Goal: Task Accomplishment & Management: Complete application form

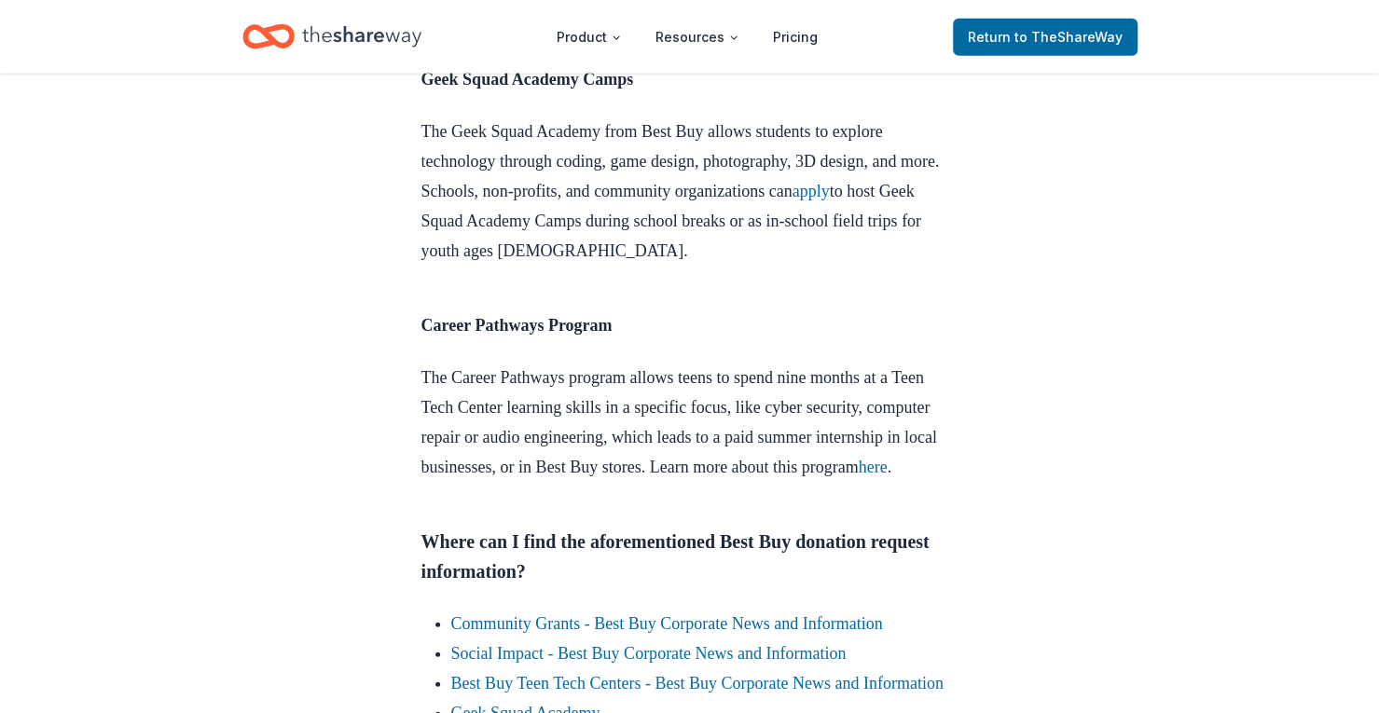
scroll to position [2657, 0]
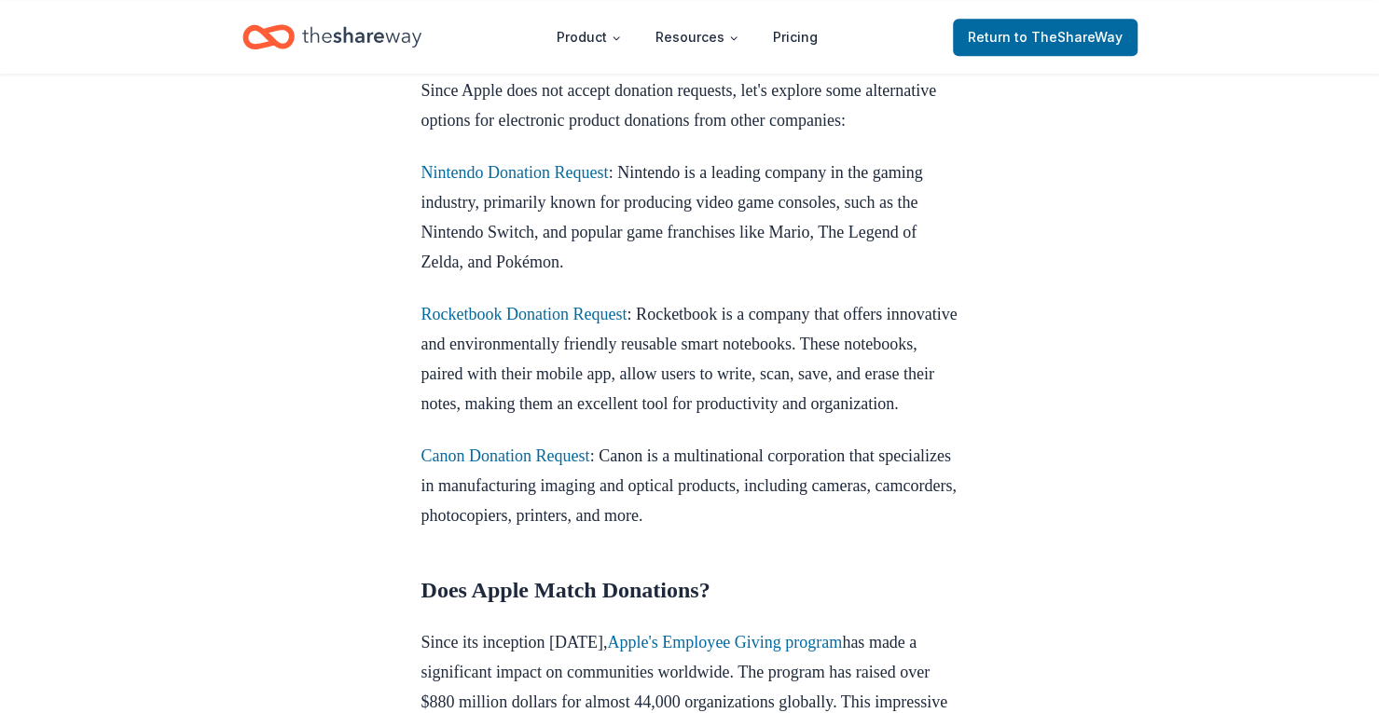
scroll to position [1259, 0]
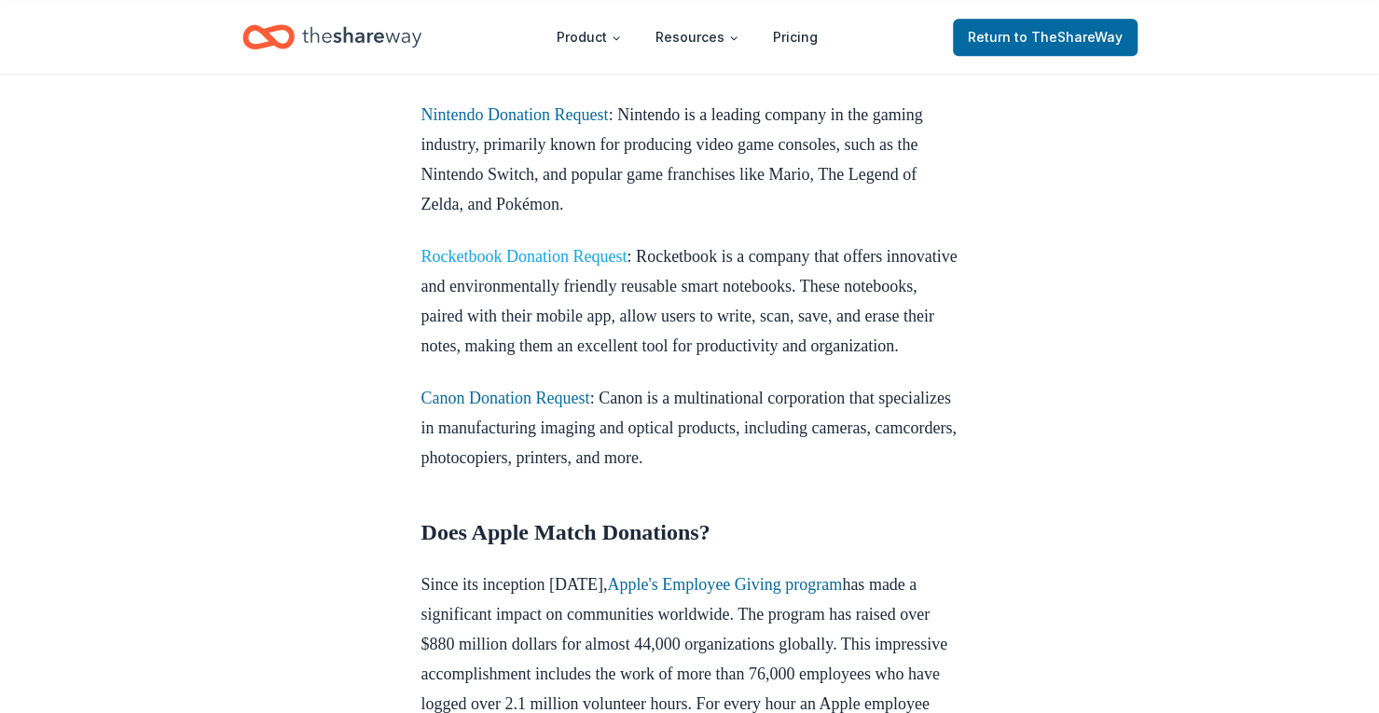
click at [563, 266] on link "Rocketbook Donation Request" at bounding box center [524, 256] width 206 height 19
click at [473, 266] on link "Rocketbook Donation Request" at bounding box center [524, 256] width 206 height 19
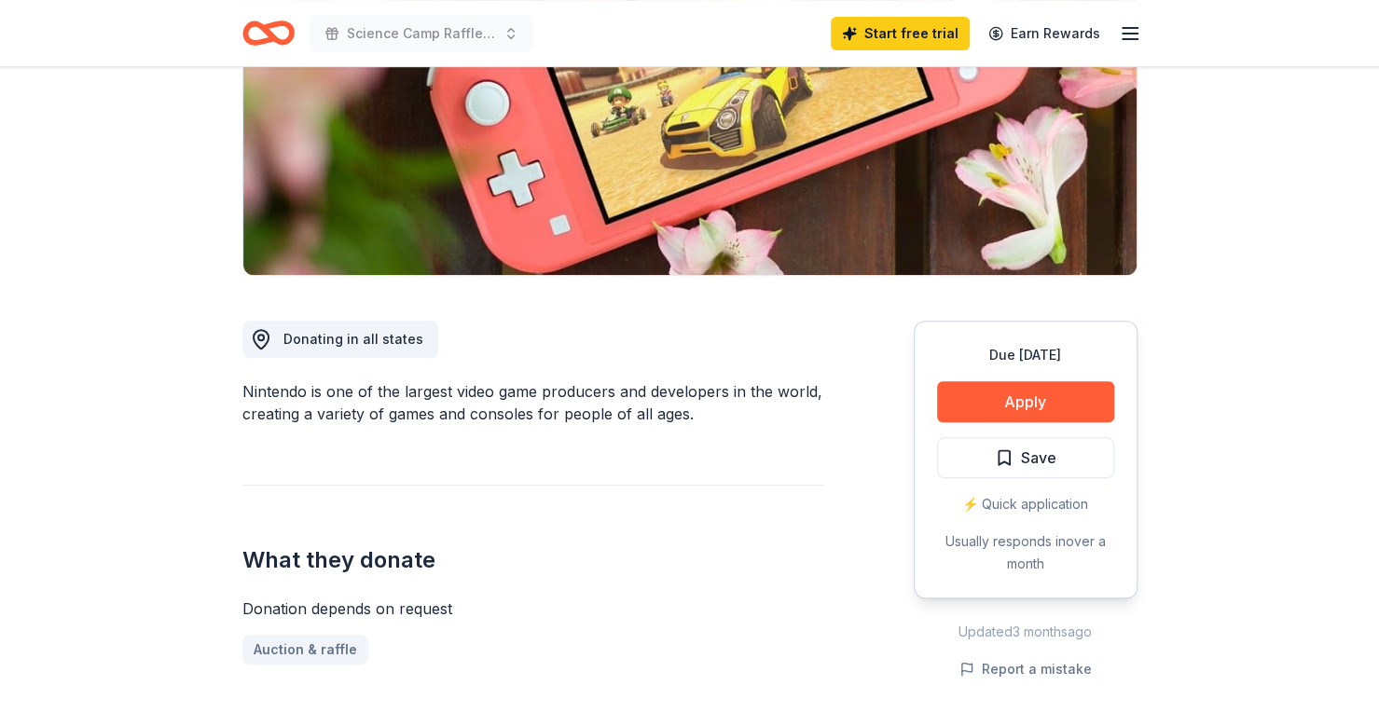
scroll to position [303, 0]
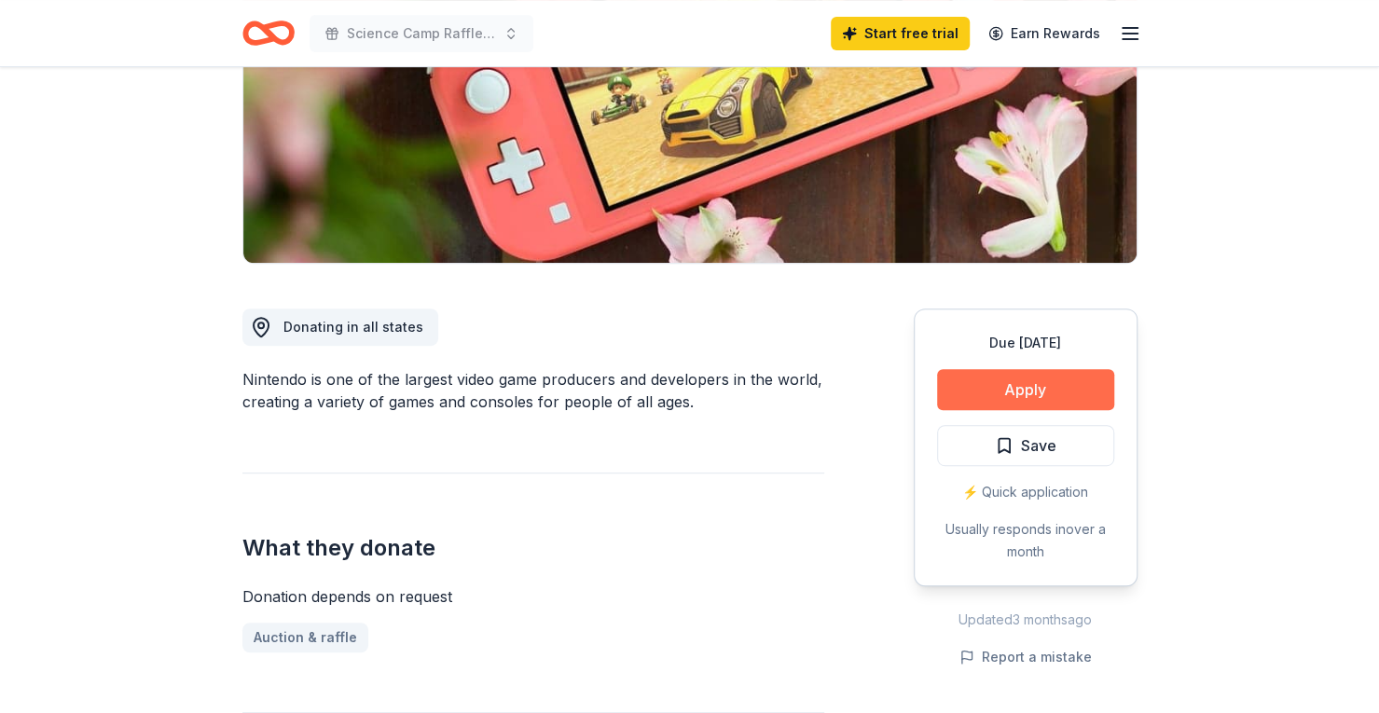
click at [1033, 391] on button "Apply" at bounding box center [1025, 389] width 177 height 41
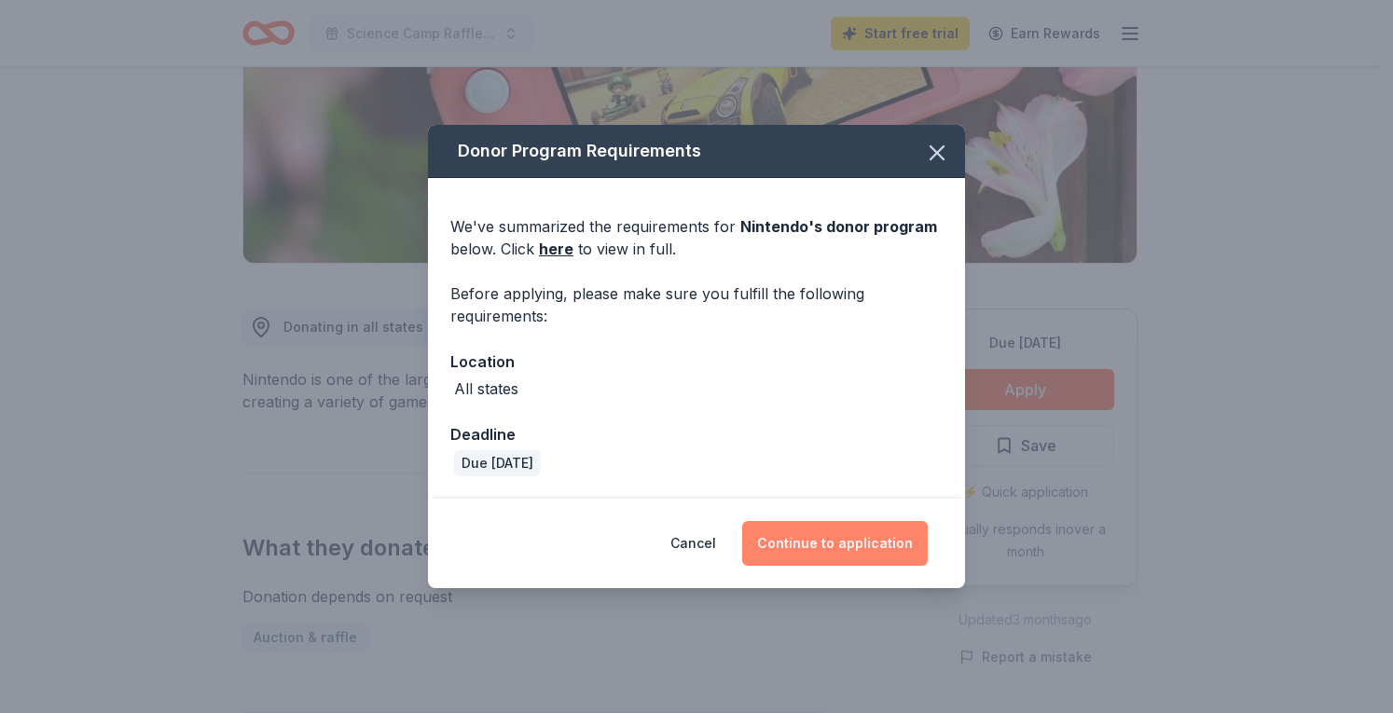
click at [846, 543] on button "Continue to application" at bounding box center [835, 543] width 186 height 45
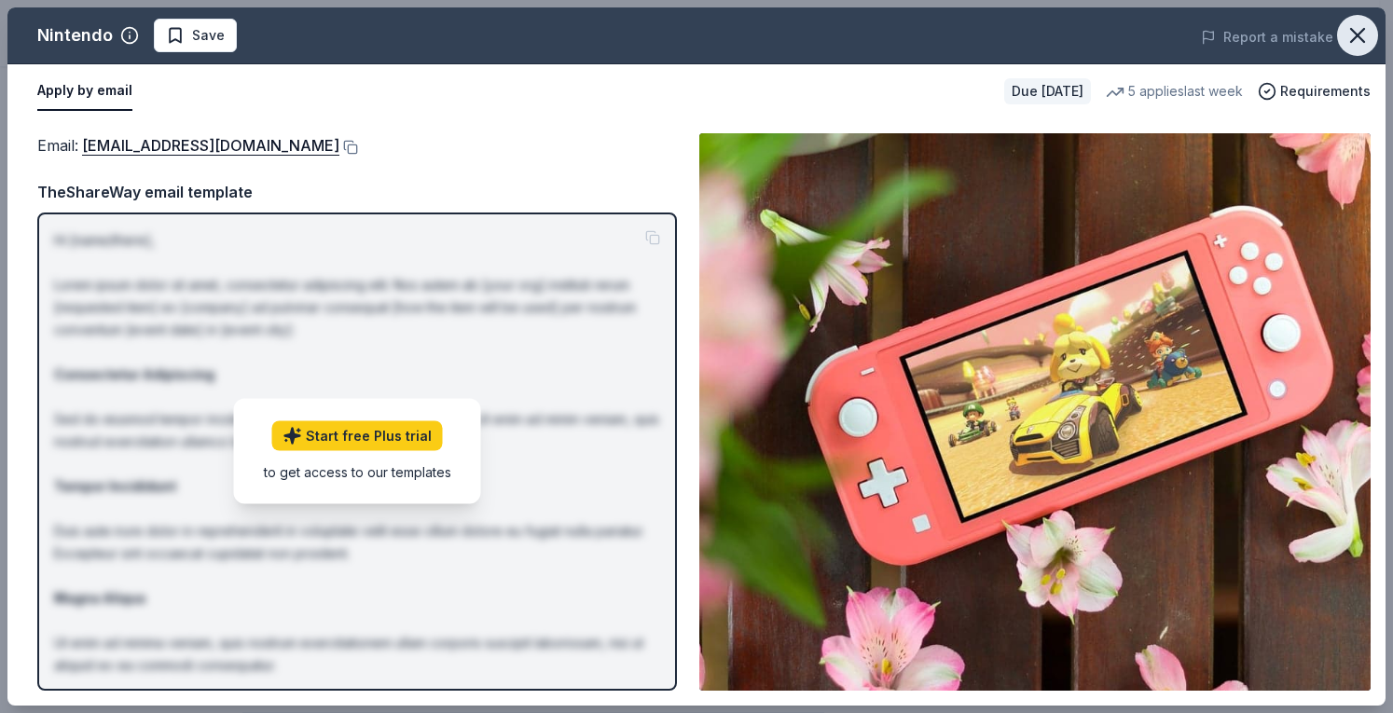
click at [1359, 34] on icon "button" at bounding box center [1357, 35] width 13 height 13
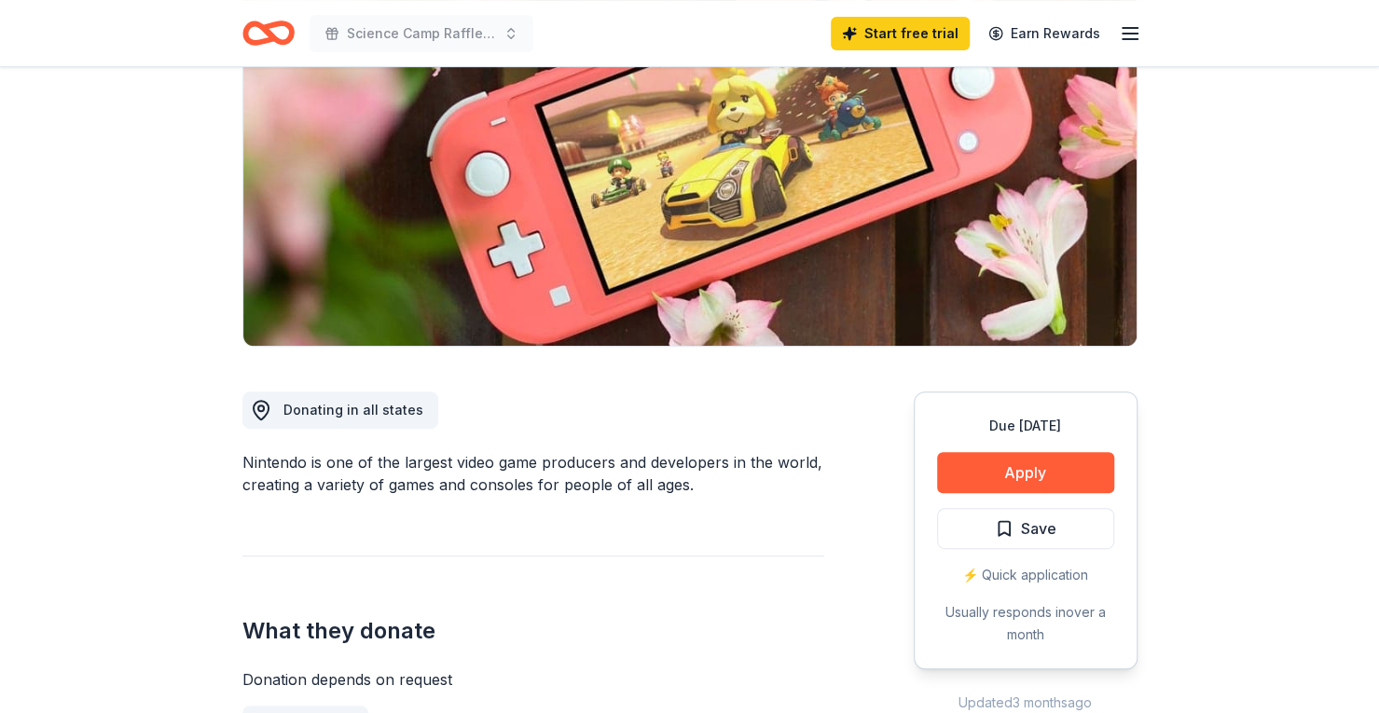
scroll to position [0, 0]
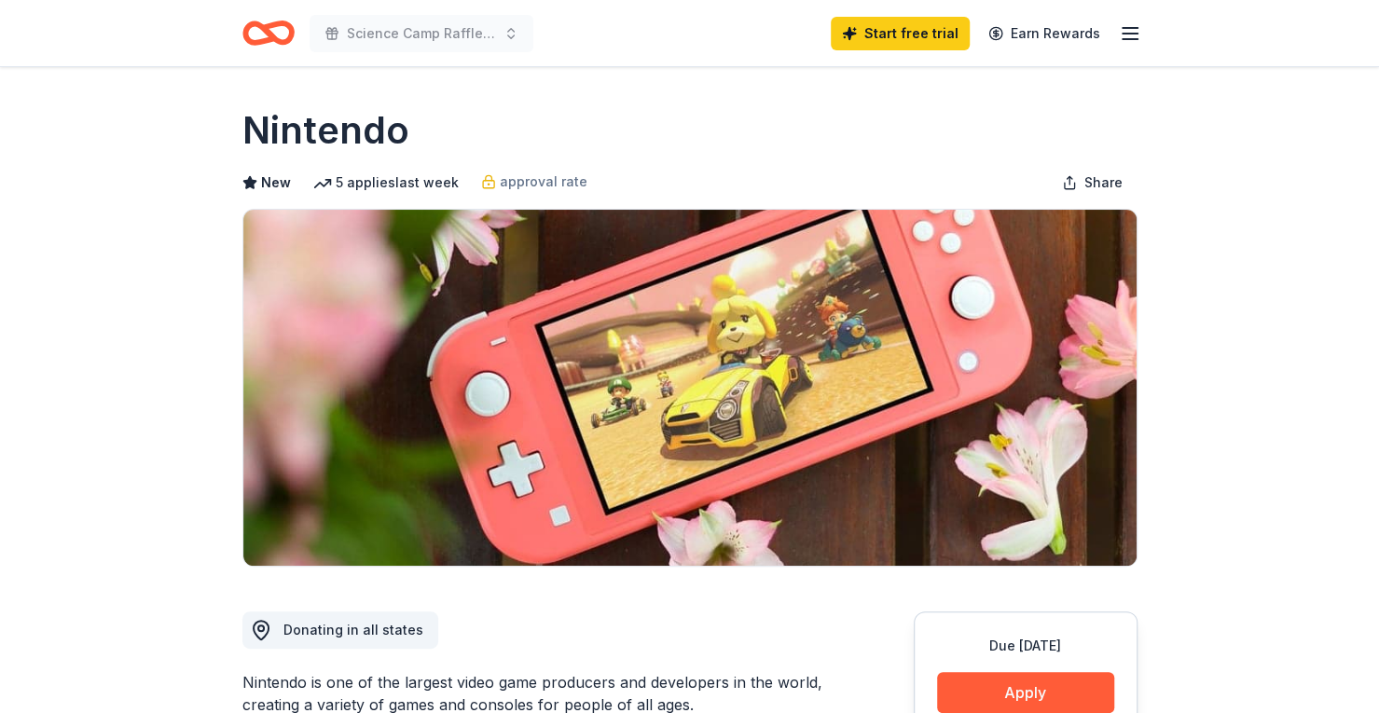
click at [1143, 23] on div "Science Camp Raffle Fundraiser Start free trial Earn Rewards" at bounding box center [690, 33] width 955 height 66
click at [1131, 39] on line "button" at bounding box center [1129, 39] width 15 height 0
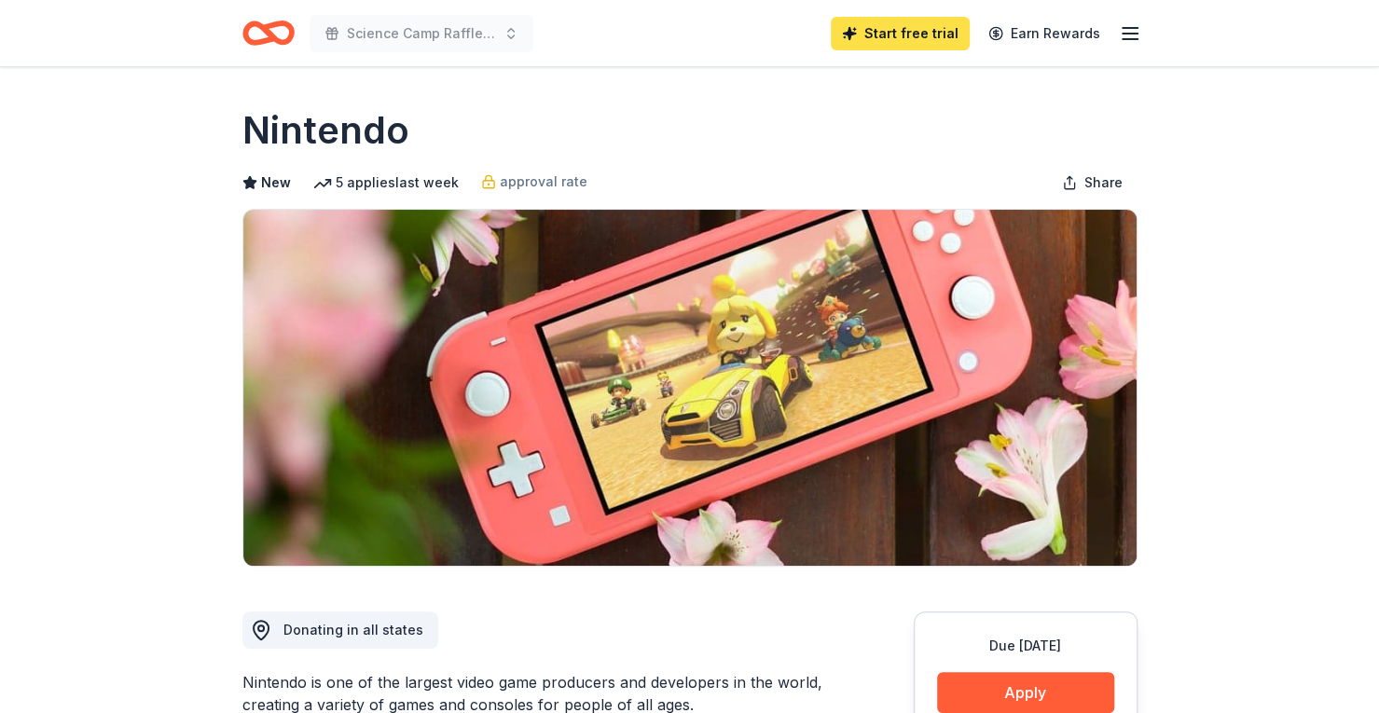
click at [921, 34] on link "Start free trial" at bounding box center [900, 34] width 139 height 34
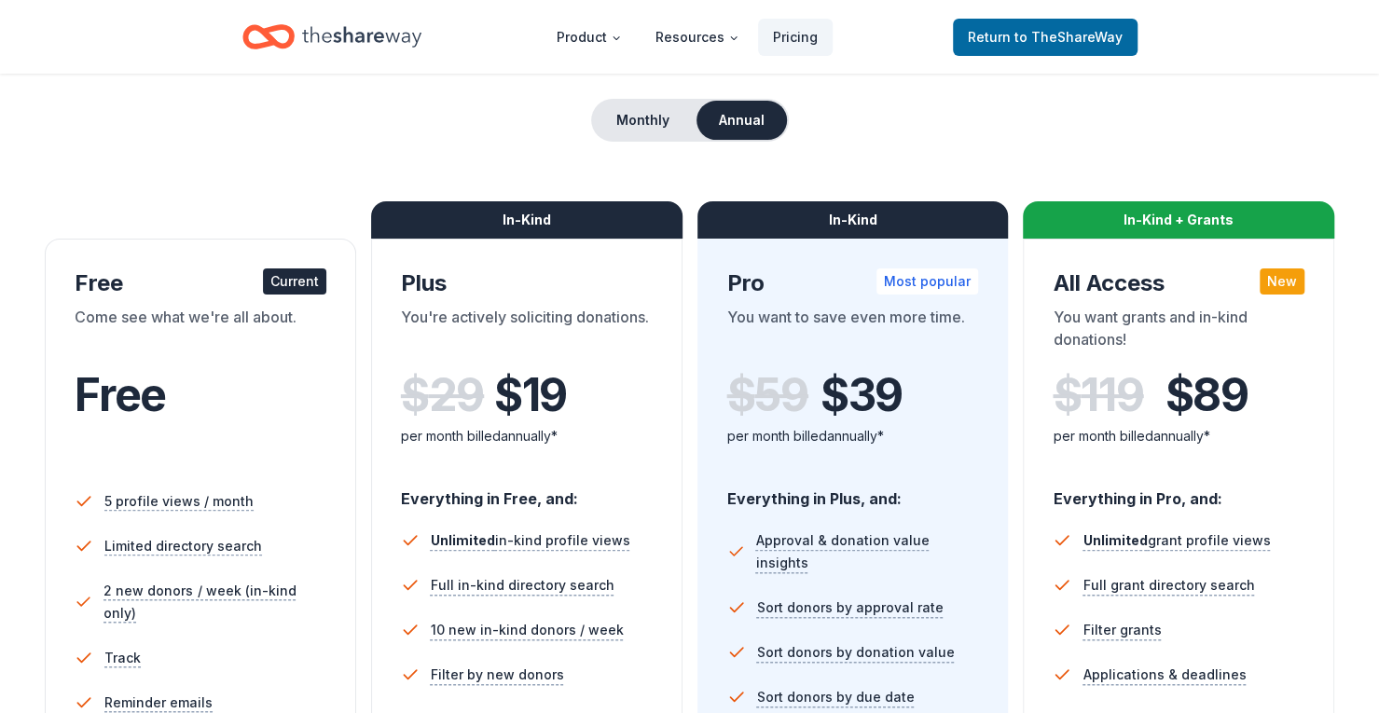
scroll to position [163, 0]
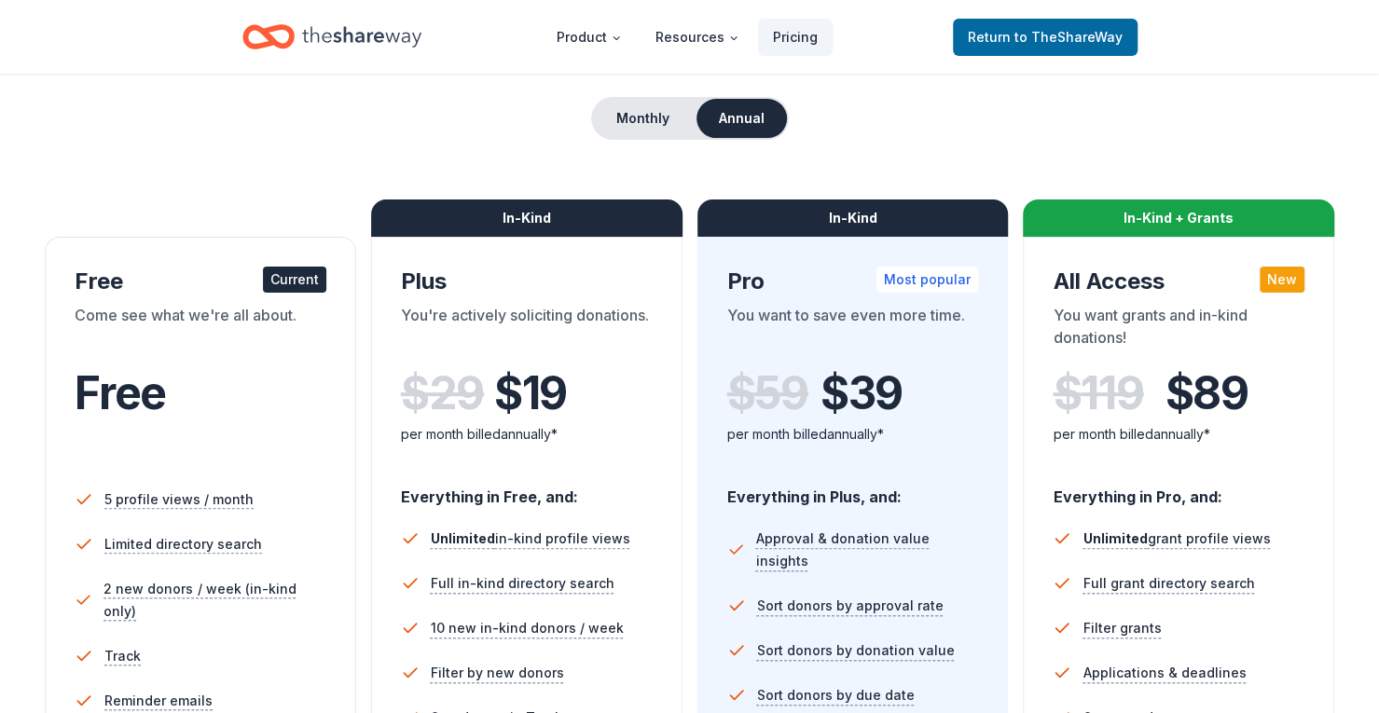
click at [252, 335] on div "Come see what we're all about." at bounding box center [201, 330] width 252 height 52
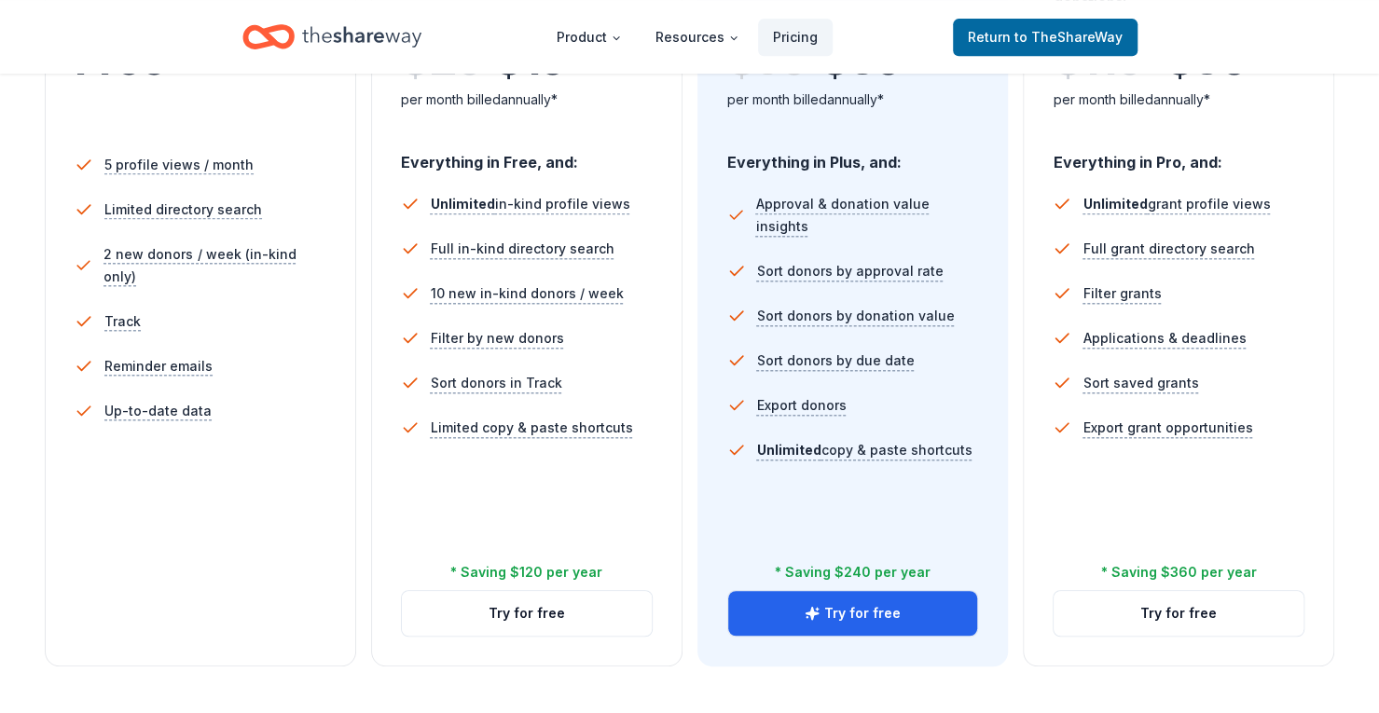
scroll to position [513, 0]
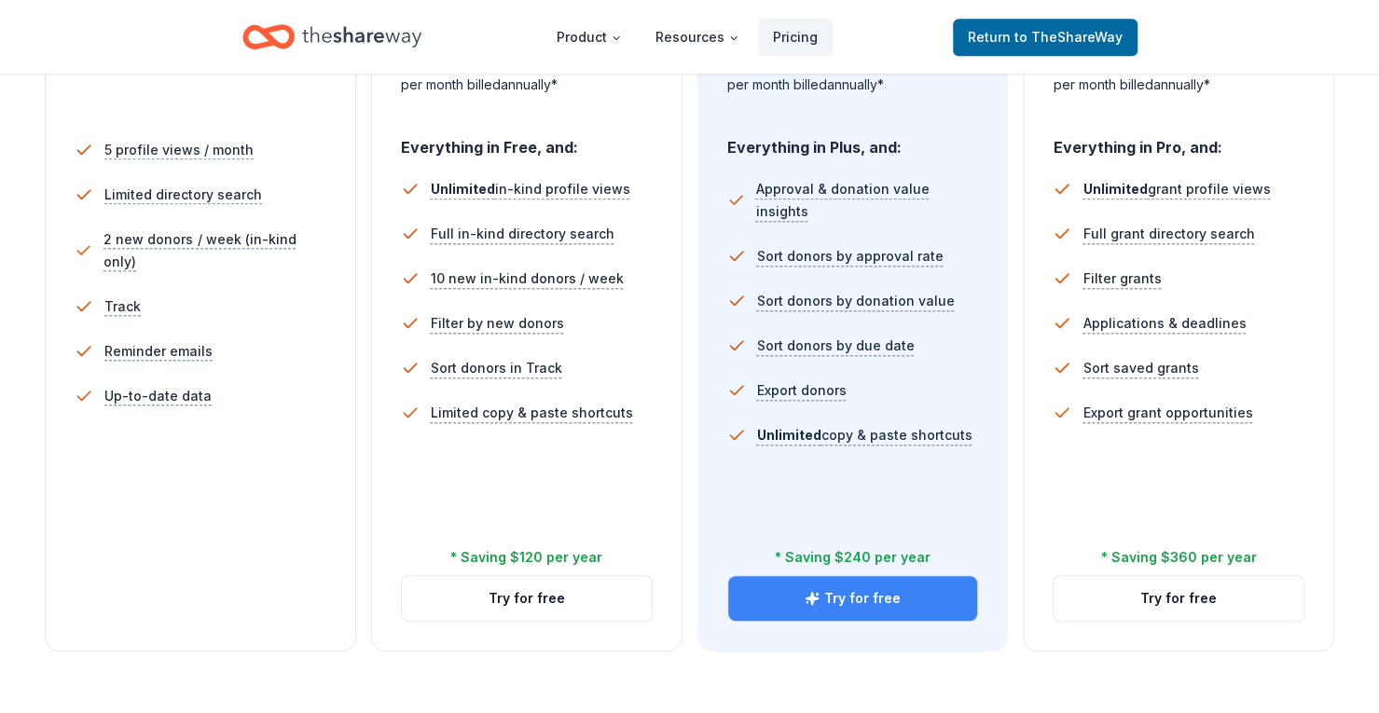
click at [862, 590] on button "Try for free" at bounding box center [853, 598] width 250 height 45
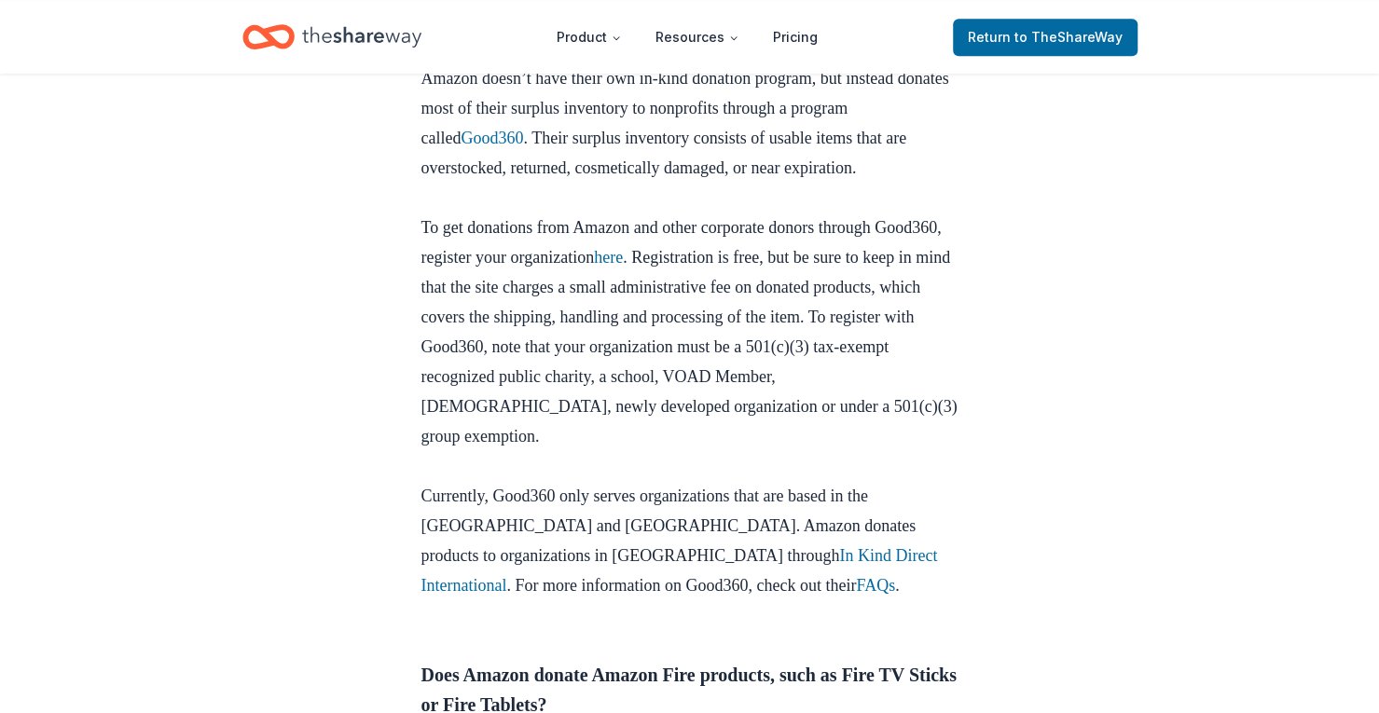
scroll to position [909, 0]
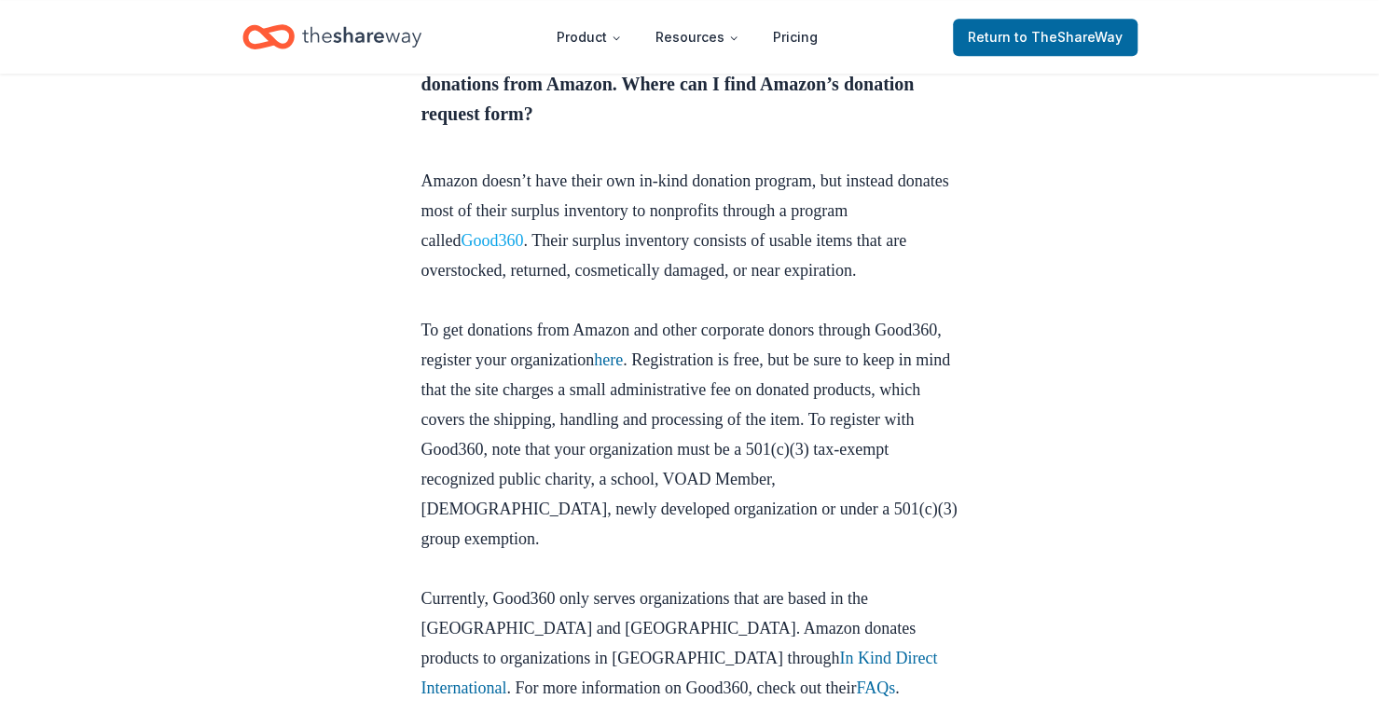
click at [487, 250] on link "Good360" at bounding box center [492, 240] width 62 height 19
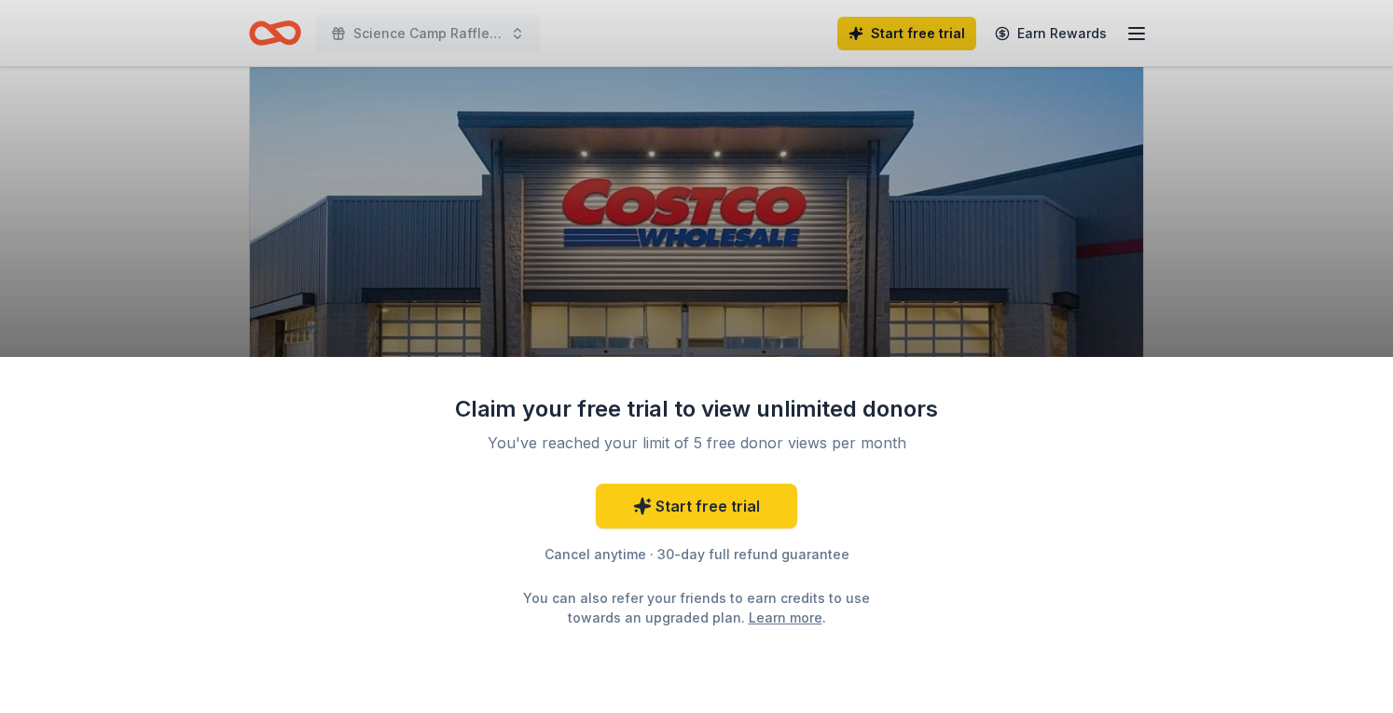
scroll to position [186, 0]
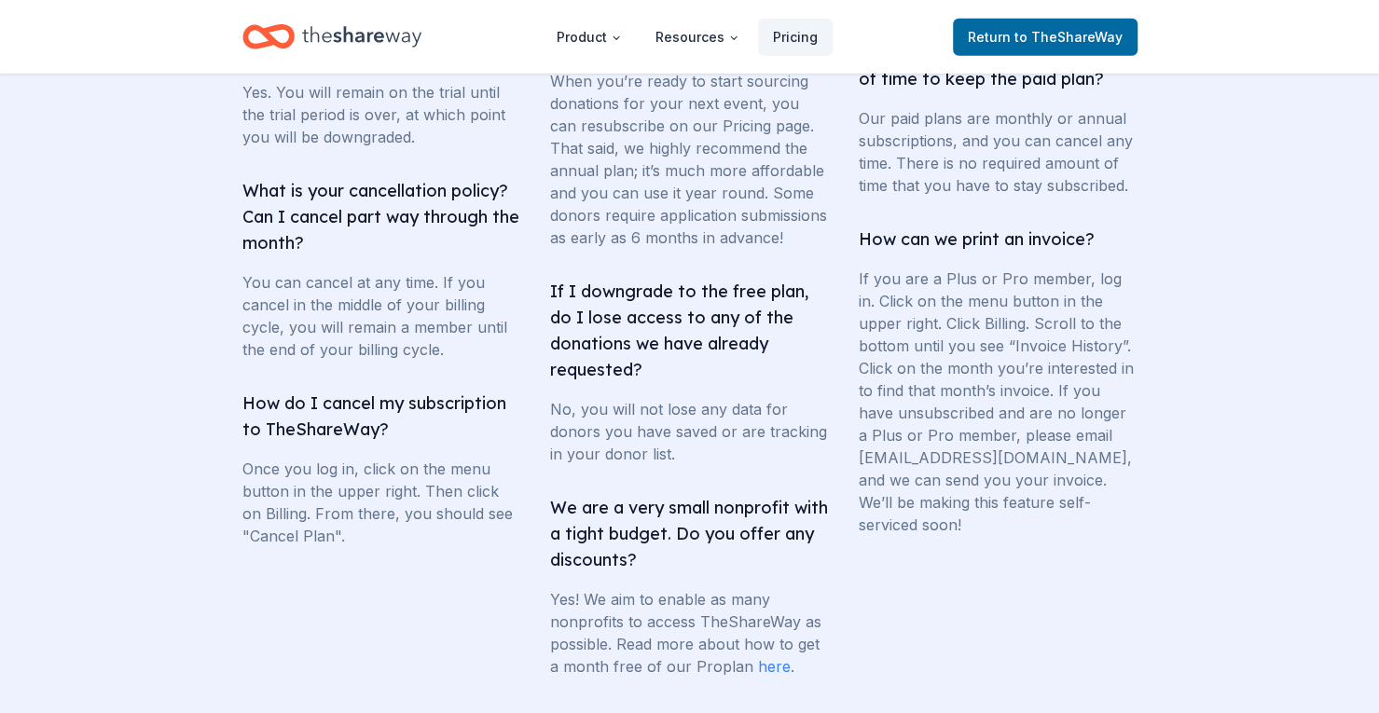
scroll to position [3543, 0]
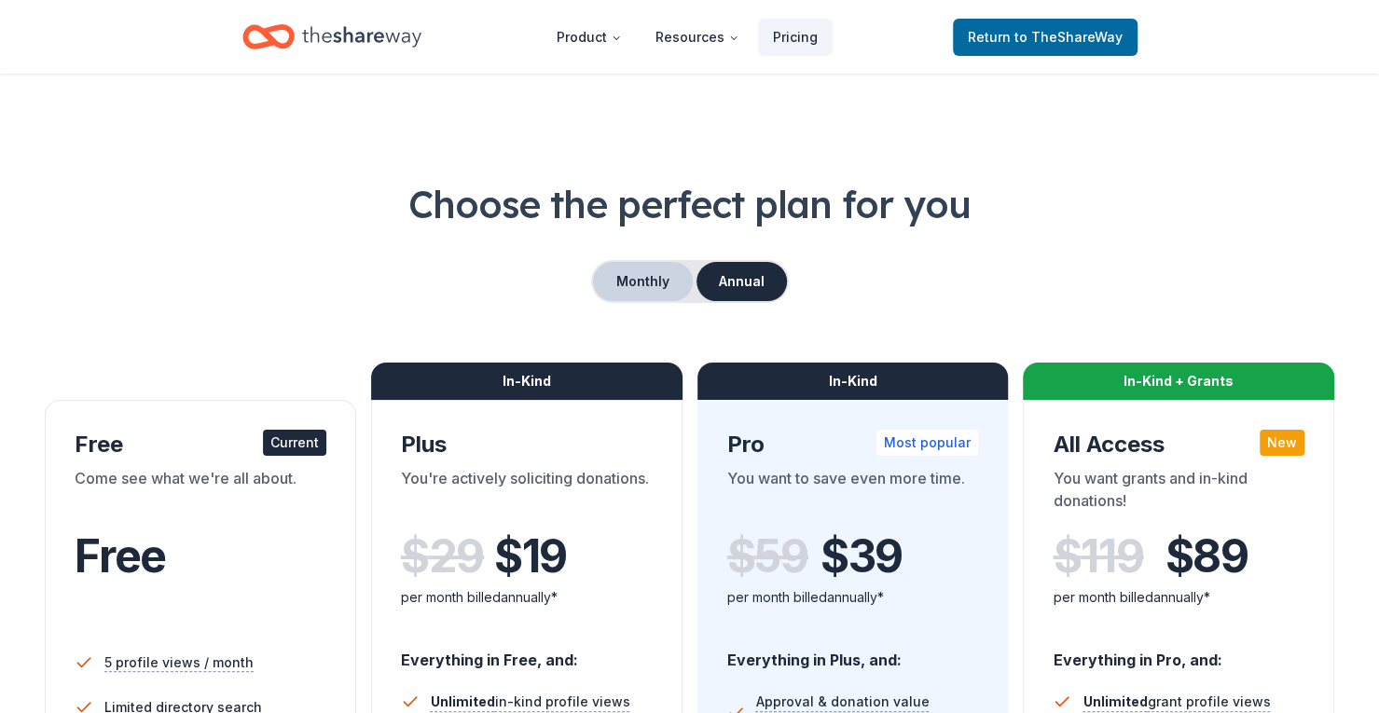
click at [654, 276] on button "Monthly" at bounding box center [643, 281] width 100 height 39
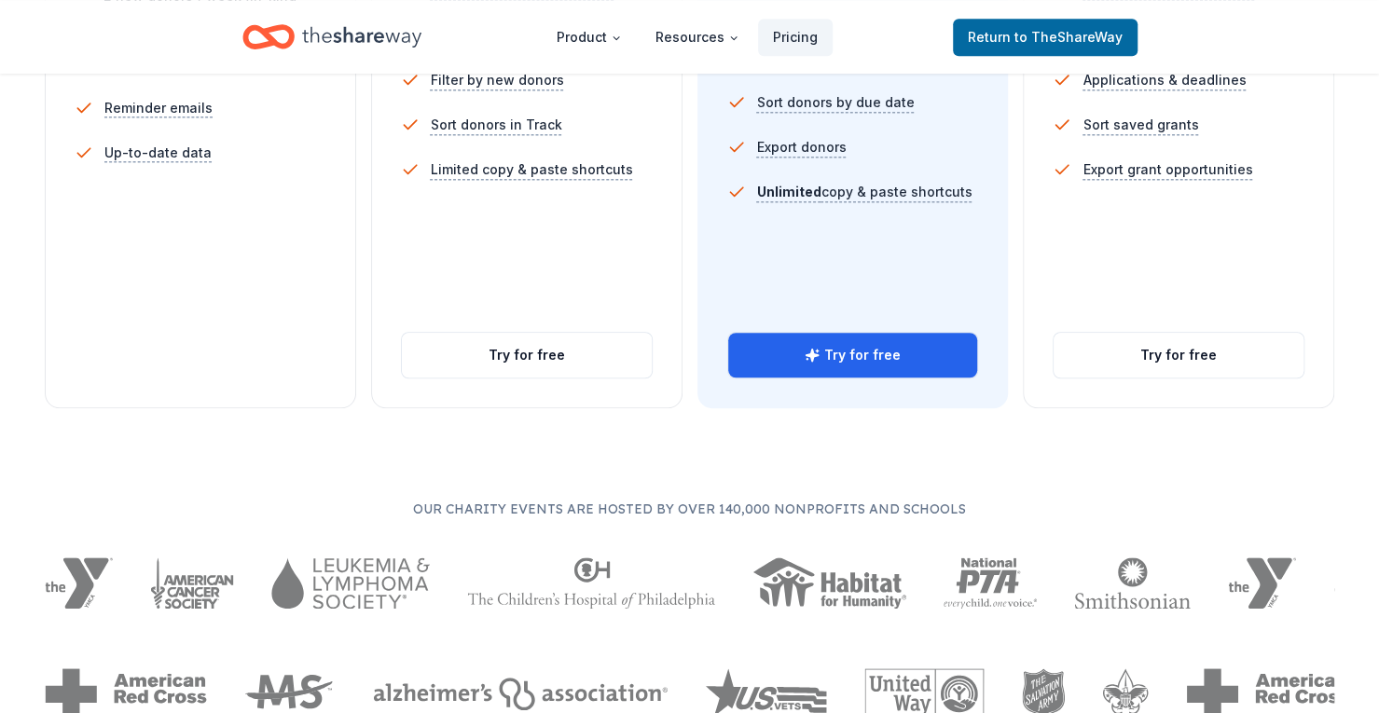
scroll to position [792, 0]
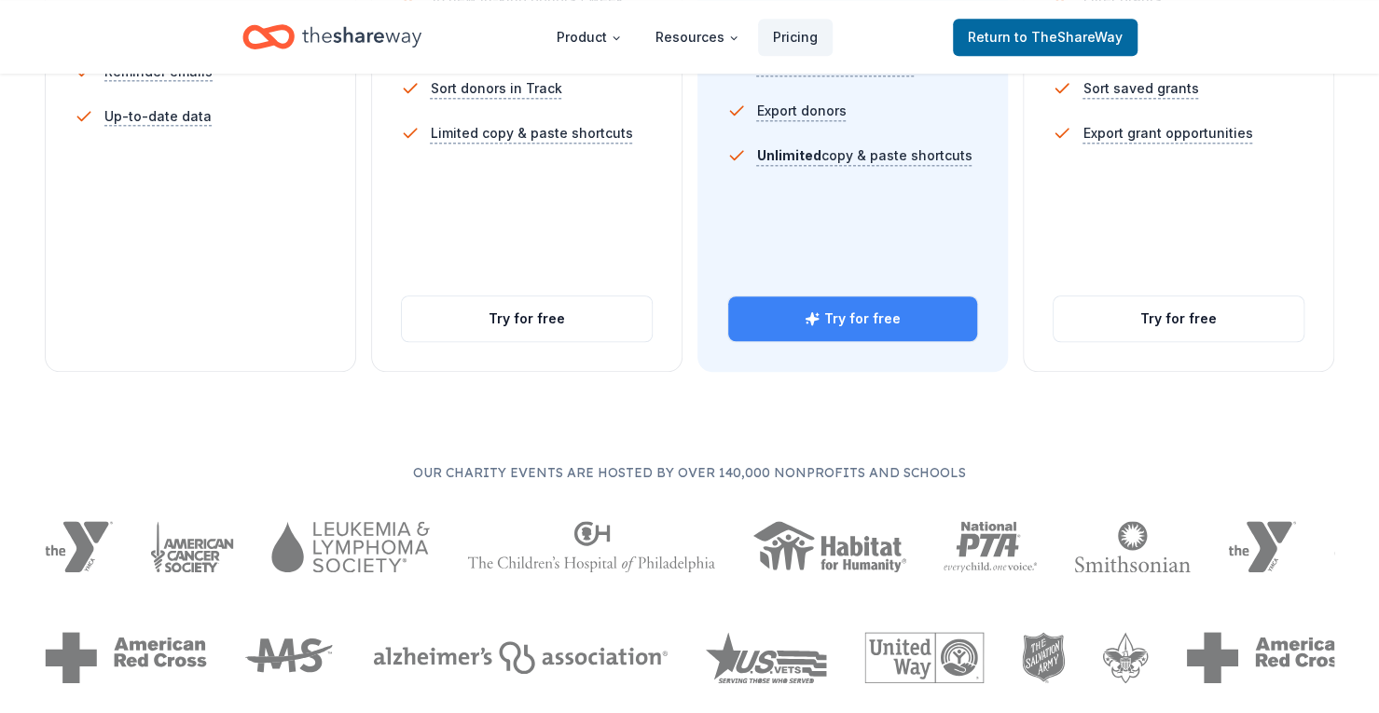
click at [853, 309] on button "Try for free" at bounding box center [853, 318] width 250 height 45
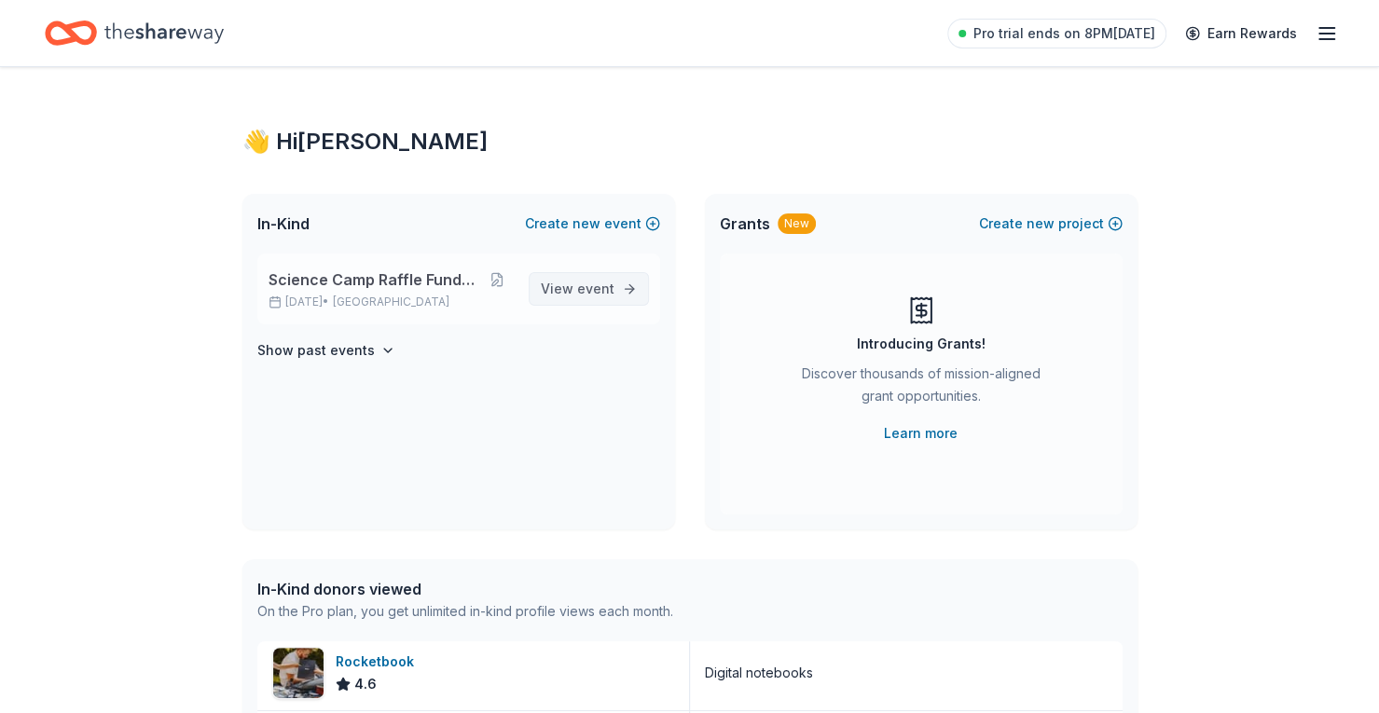
click at [591, 291] on span "event" at bounding box center [595, 289] width 37 height 16
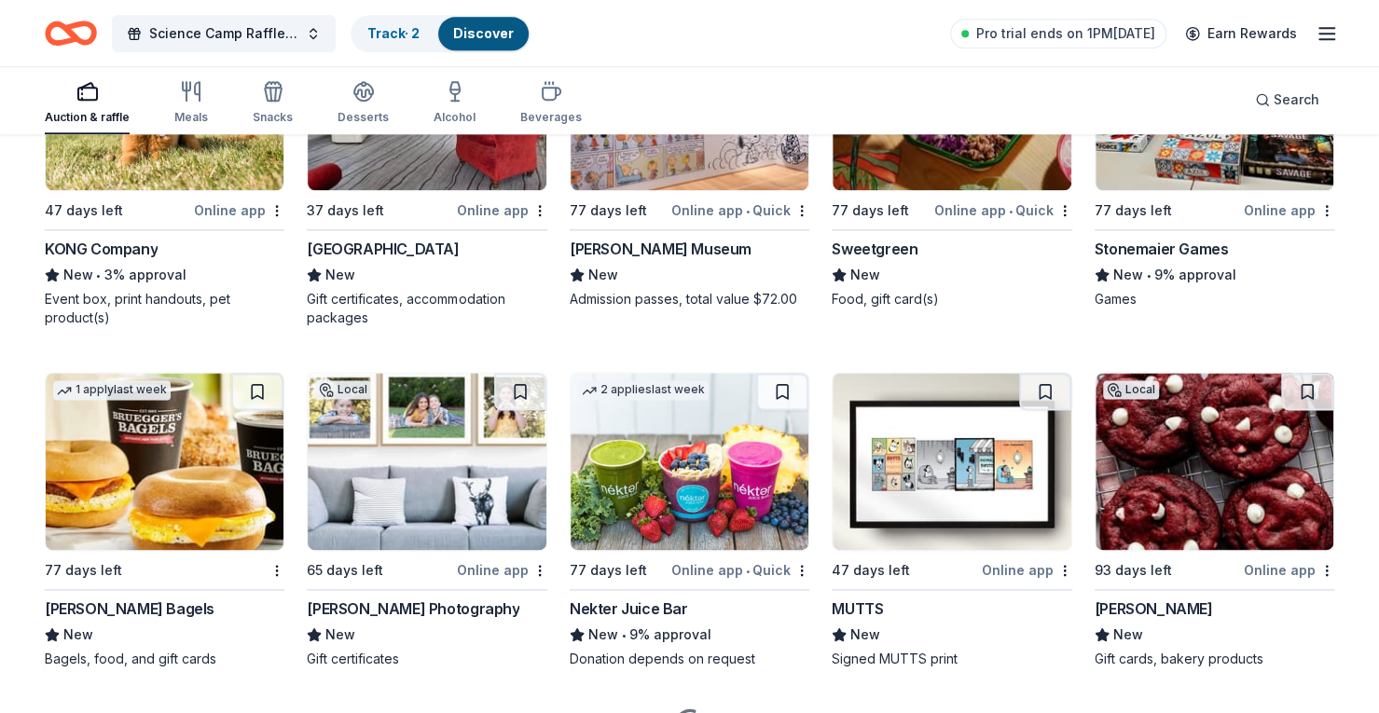
scroll to position [5354, 0]
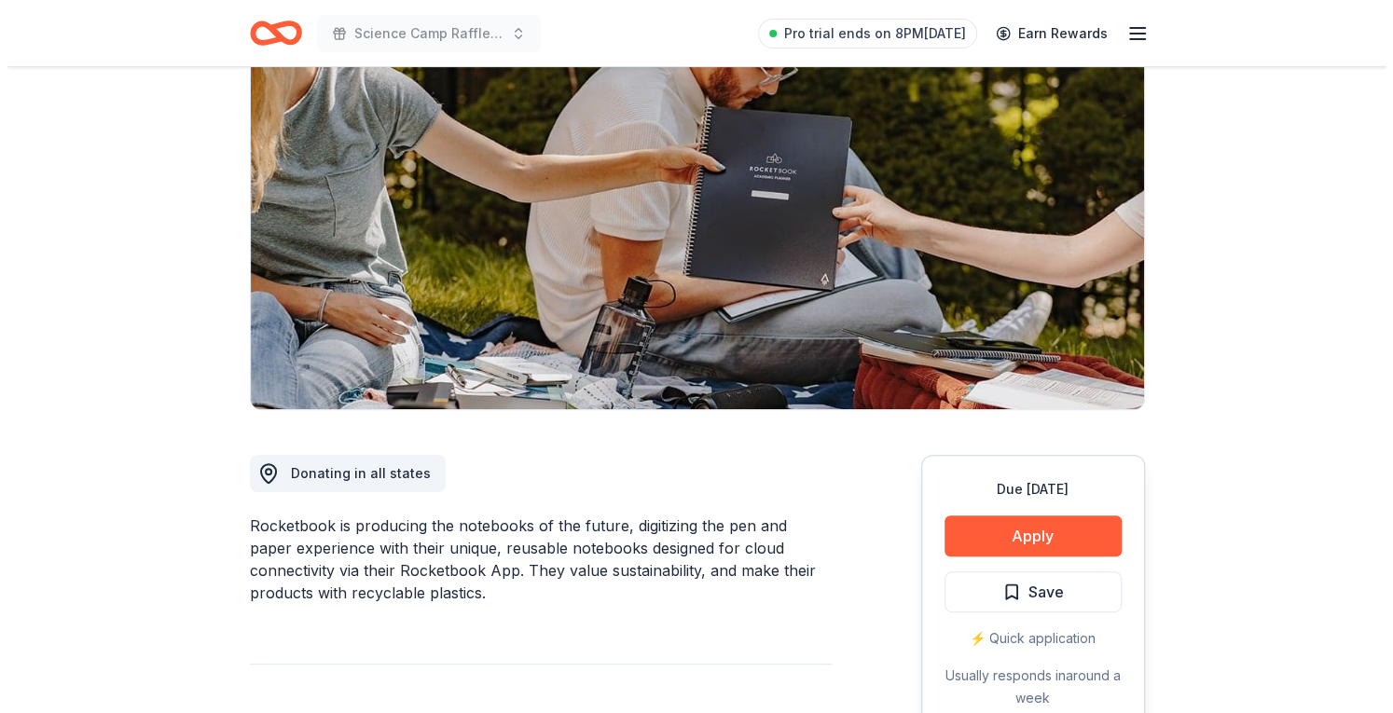
scroll to position [210, 0]
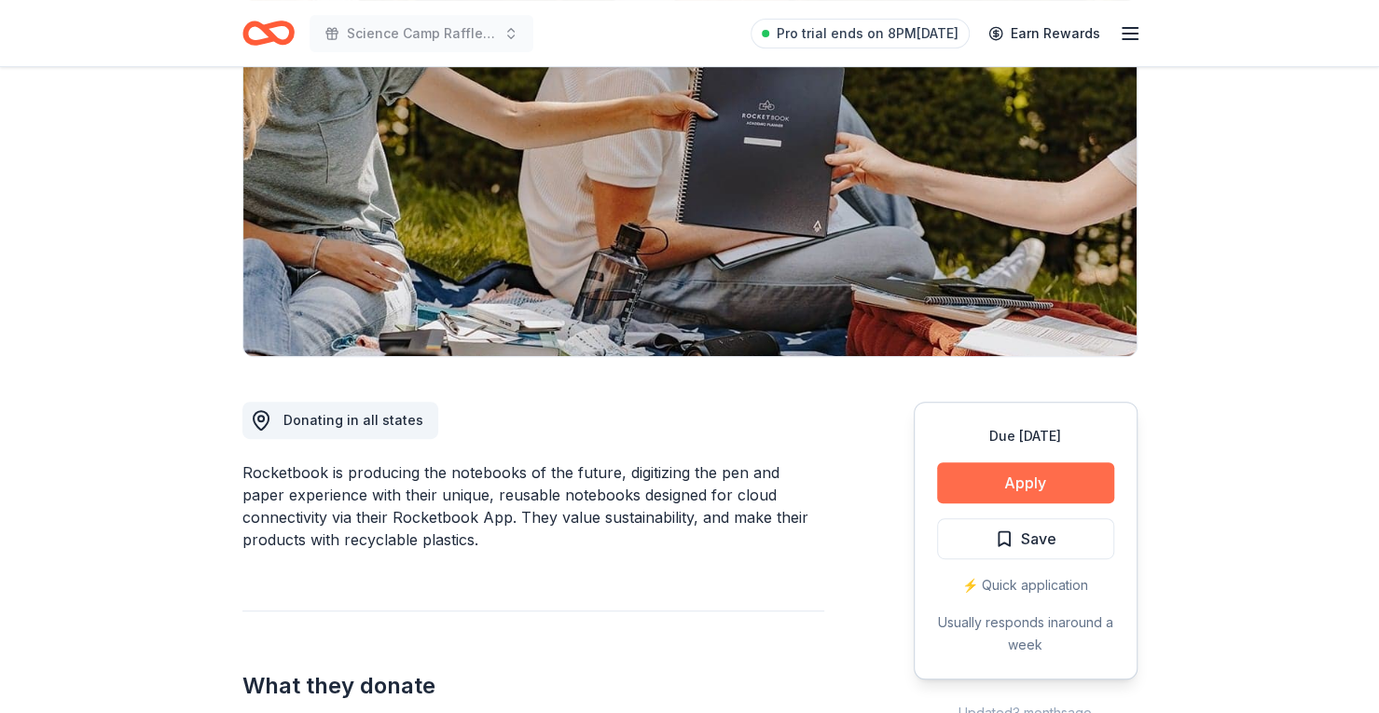
click at [1053, 471] on button "Apply" at bounding box center [1025, 482] width 177 height 41
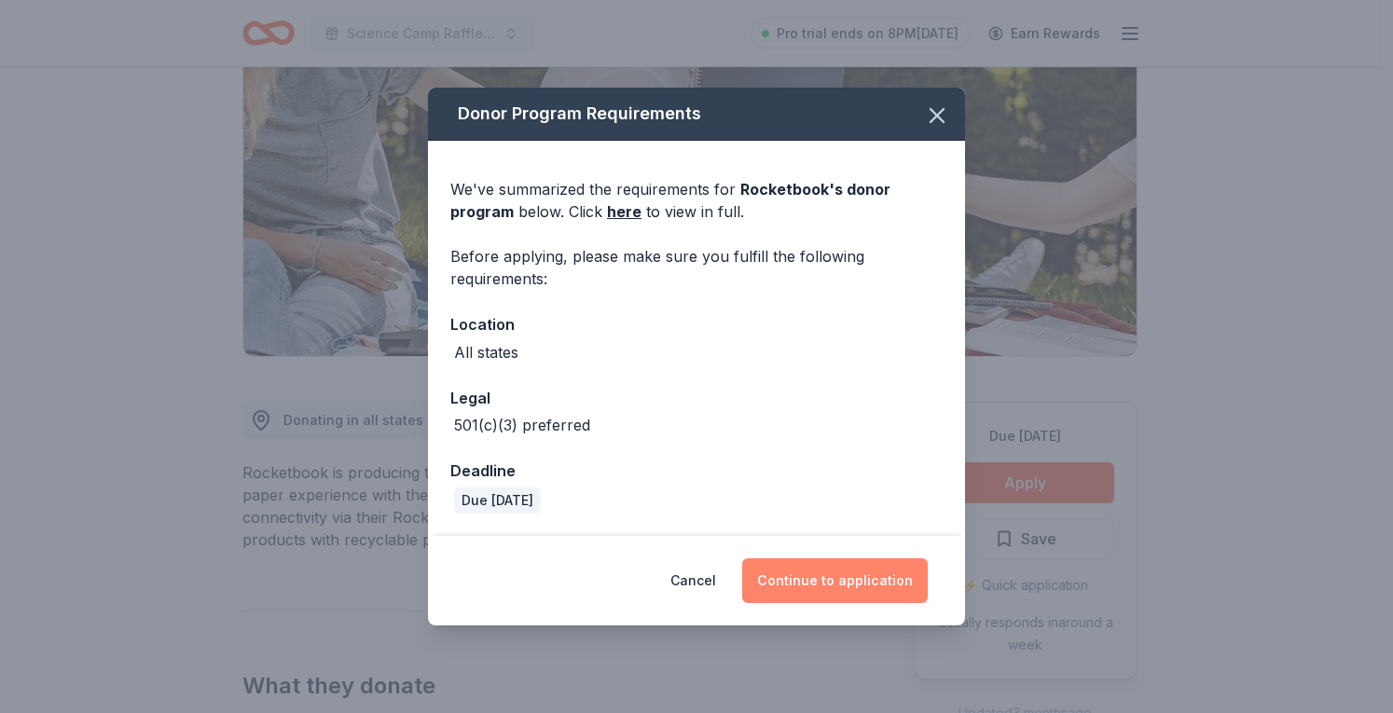
click at [860, 582] on button "Continue to application" at bounding box center [835, 580] width 186 height 45
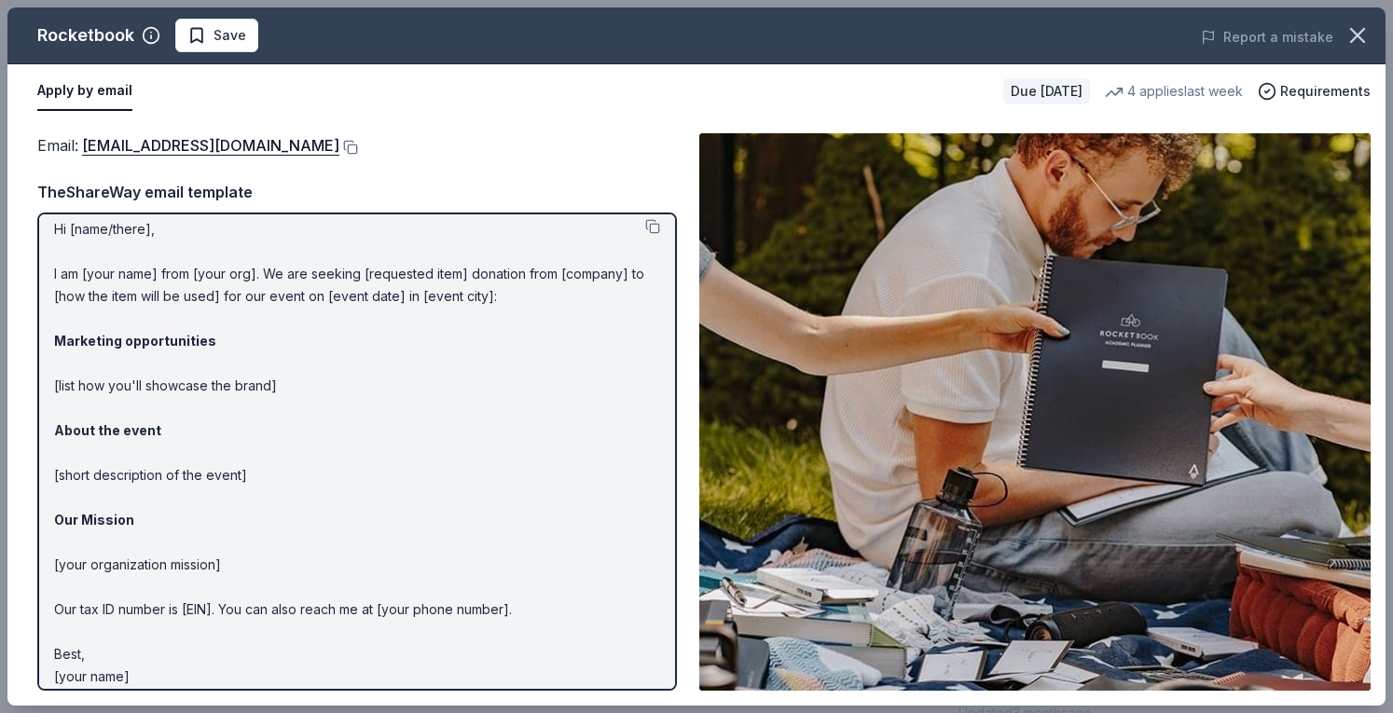
scroll to position [0, 0]
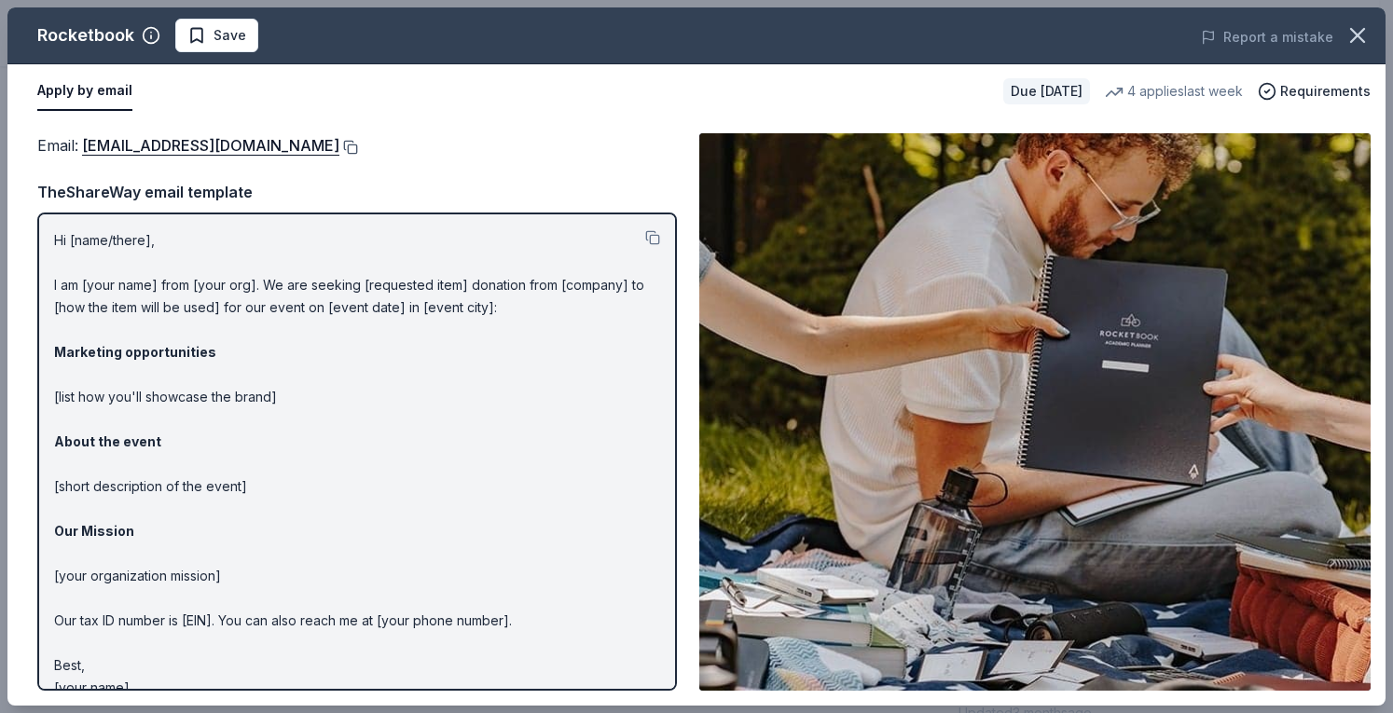
click at [358, 145] on button at bounding box center [348, 147] width 19 height 15
click at [645, 233] on button at bounding box center [652, 237] width 15 height 15
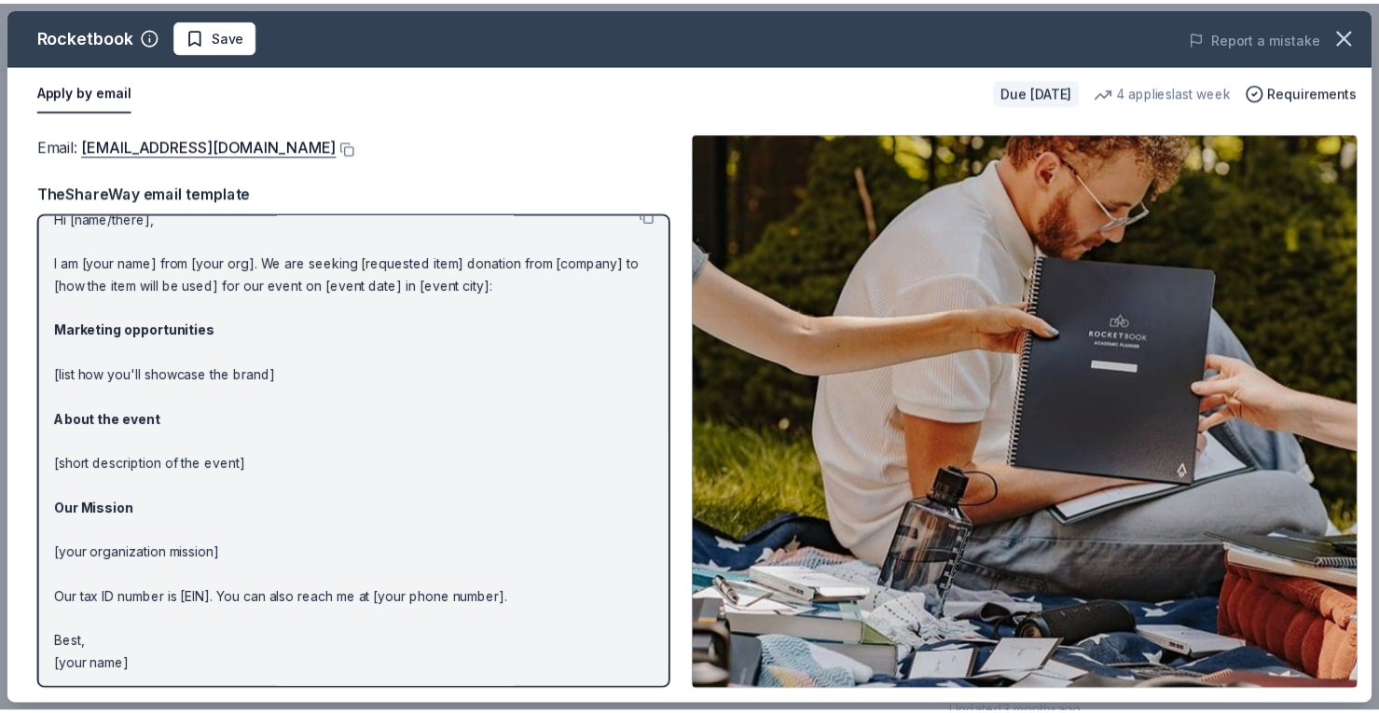
scroll to position [24, 0]
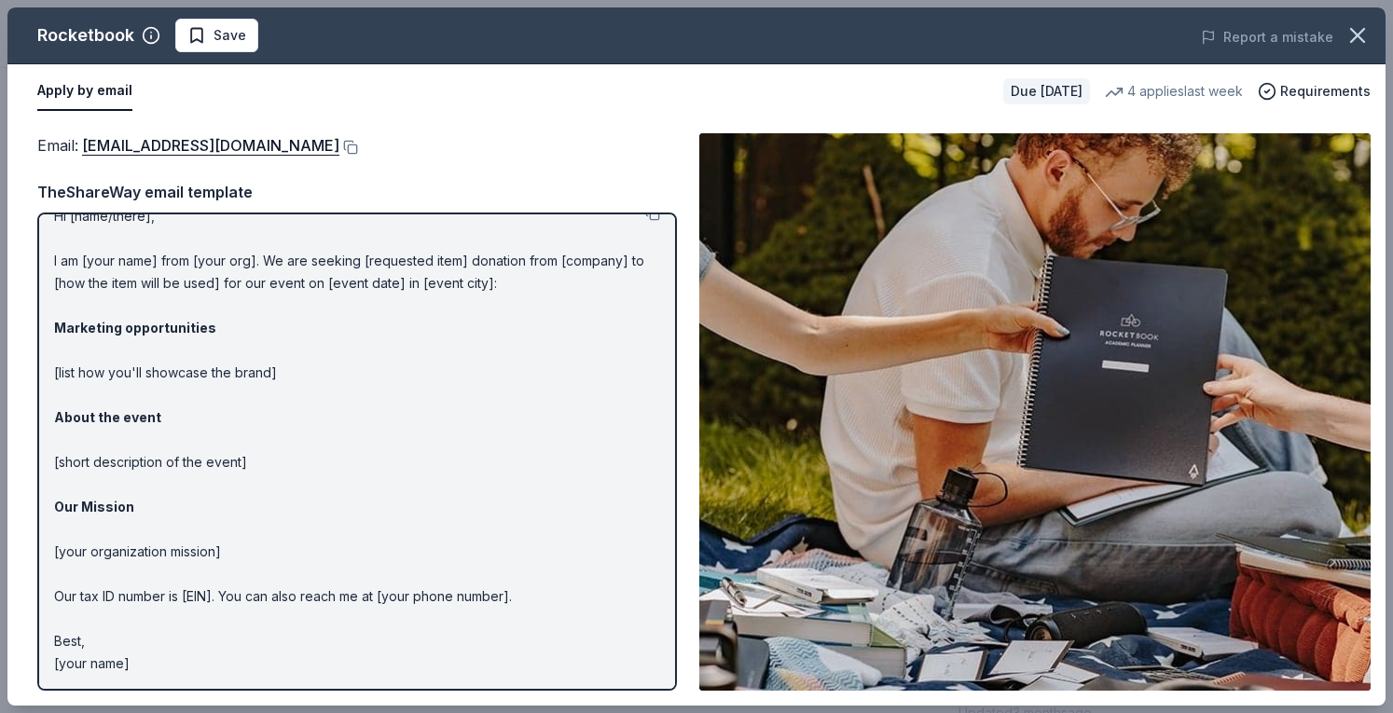
click at [103, 88] on button "Apply by email" at bounding box center [84, 91] width 95 height 39
click at [196, 36] on span "Save" at bounding box center [216, 35] width 59 height 22
click at [1298, 87] on span "Requirements" at bounding box center [1325, 91] width 90 height 22
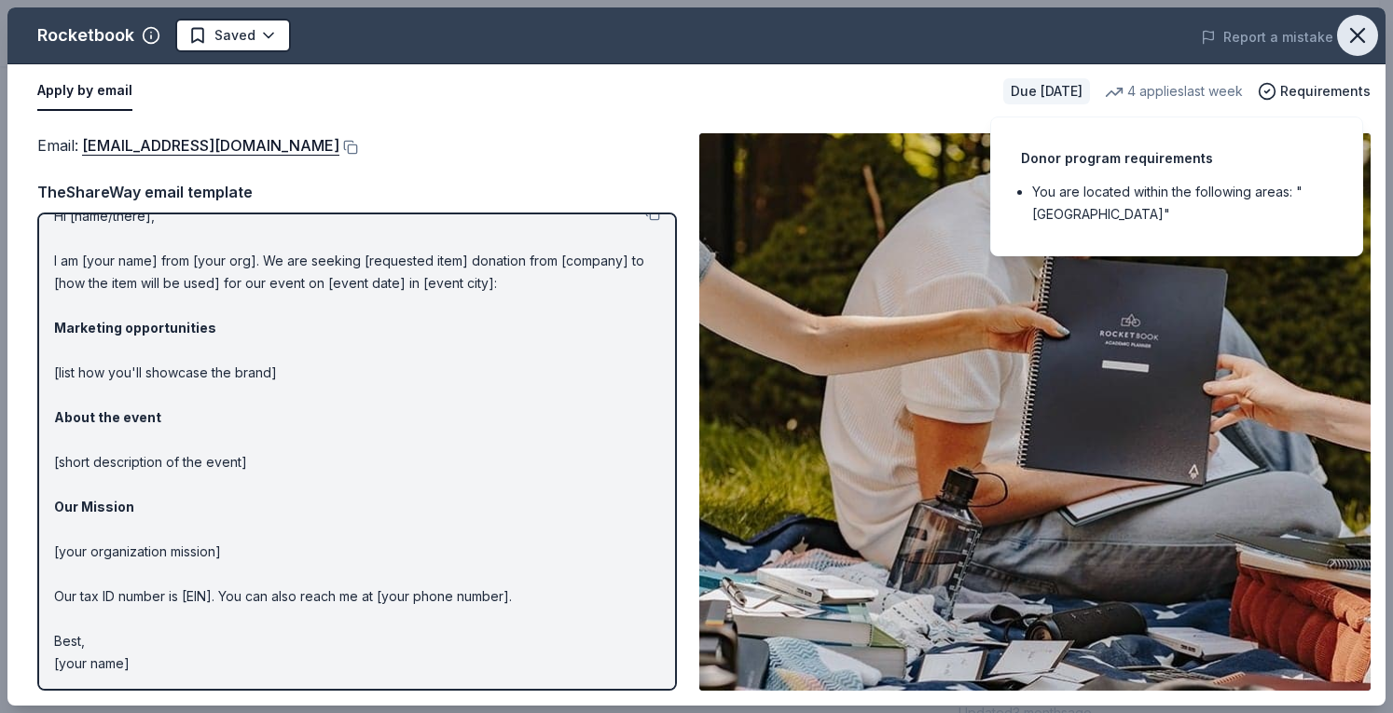
click at [1355, 38] on icon "button" at bounding box center [1357, 35] width 26 height 26
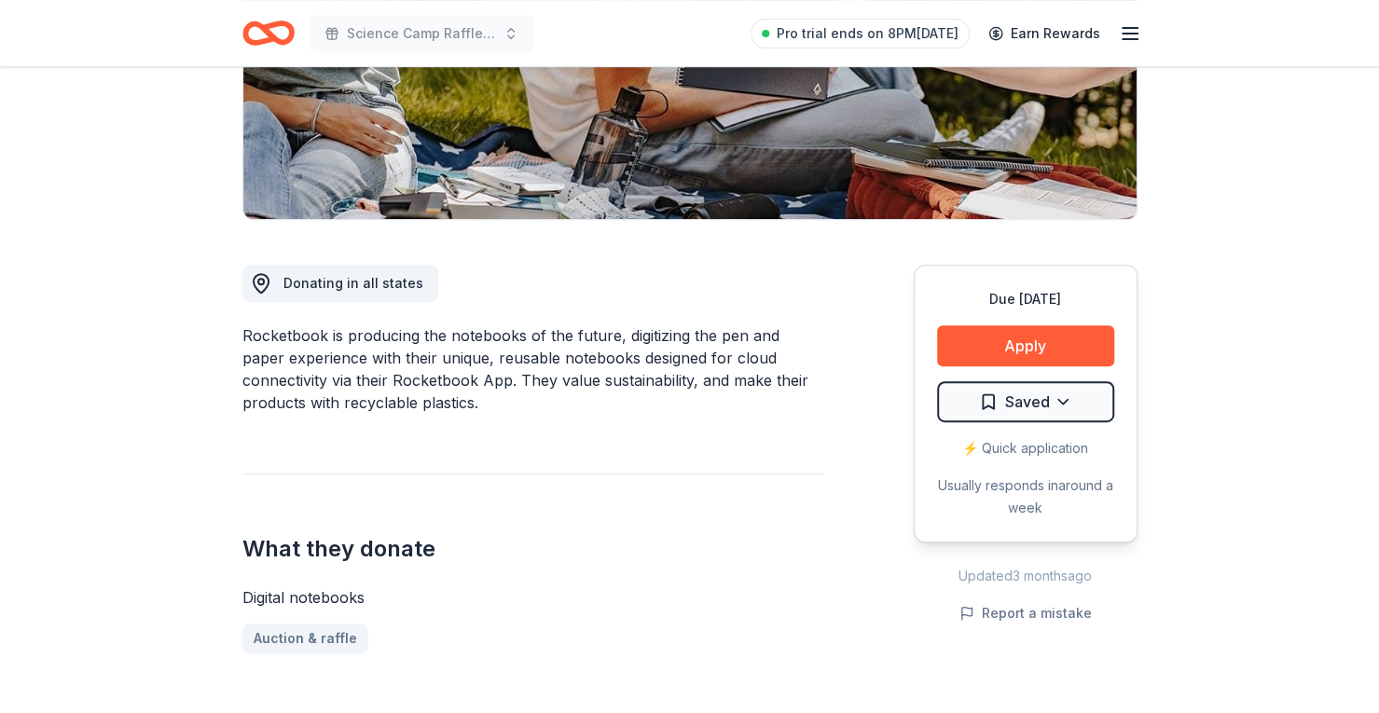
scroll to position [0, 0]
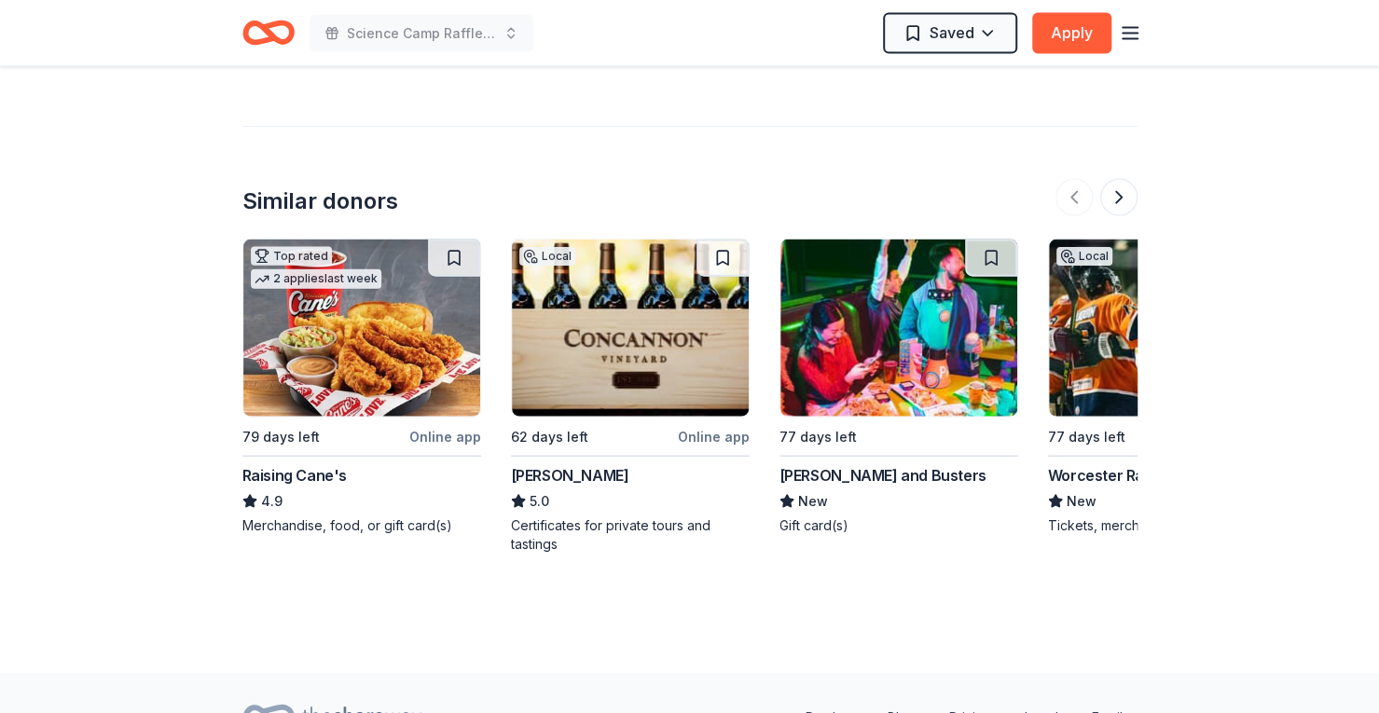
scroll to position [2428, 0]
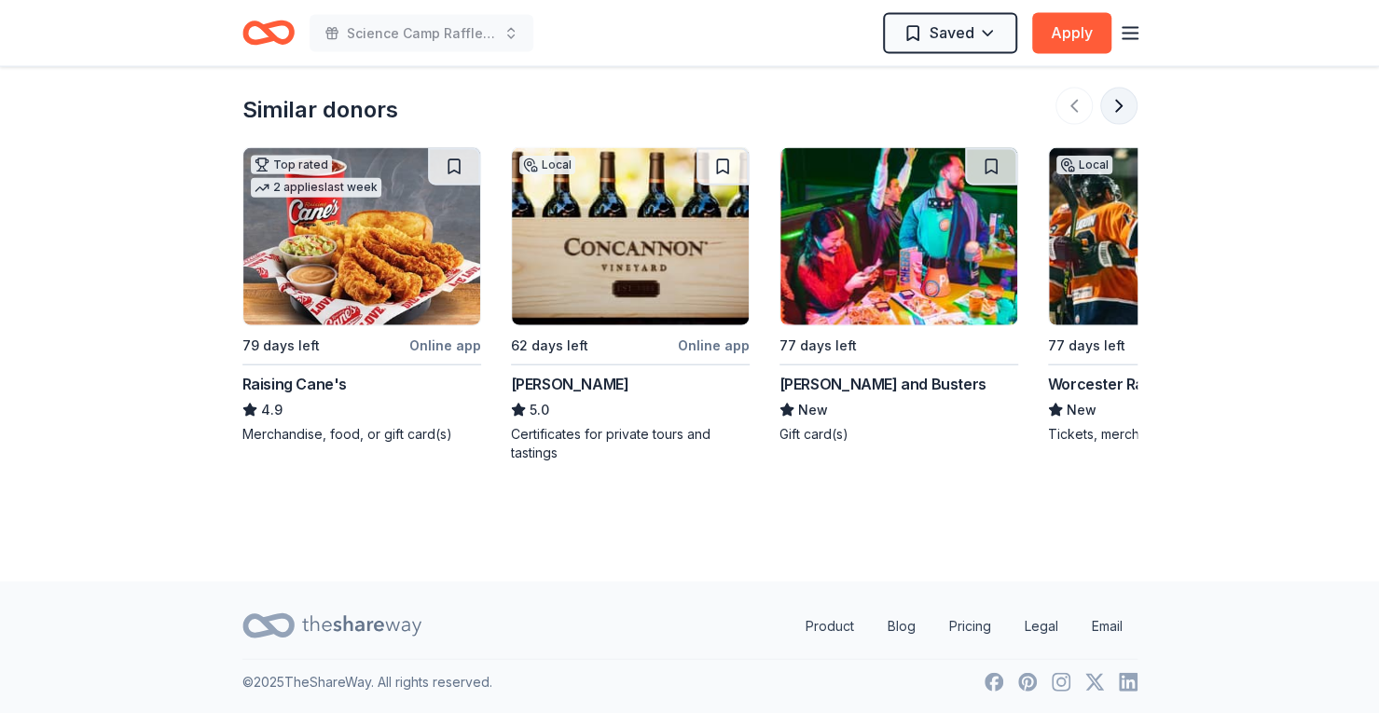
click at [1118, 96] on button at bounding box center [1118, 106] width 37 height 37
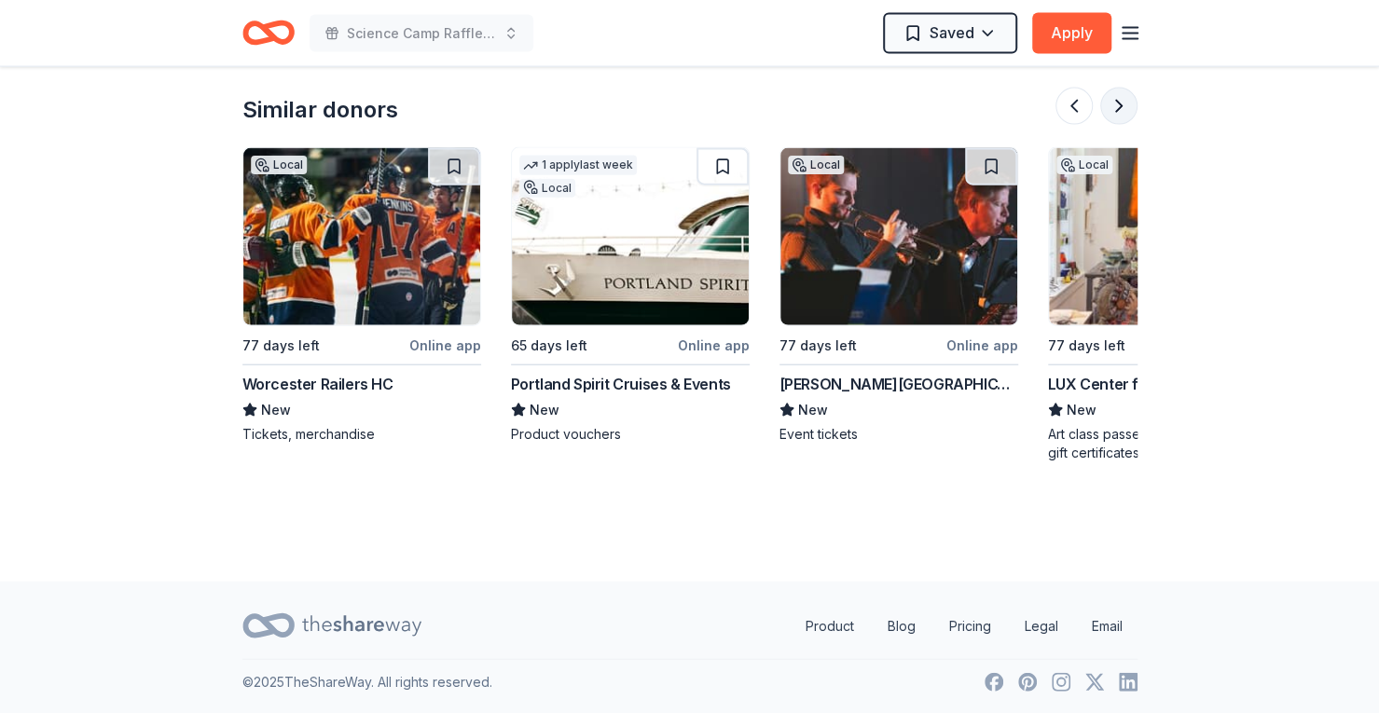
click at [1118, 96] on button at bounding box center [1118, 106] width 37 height 37
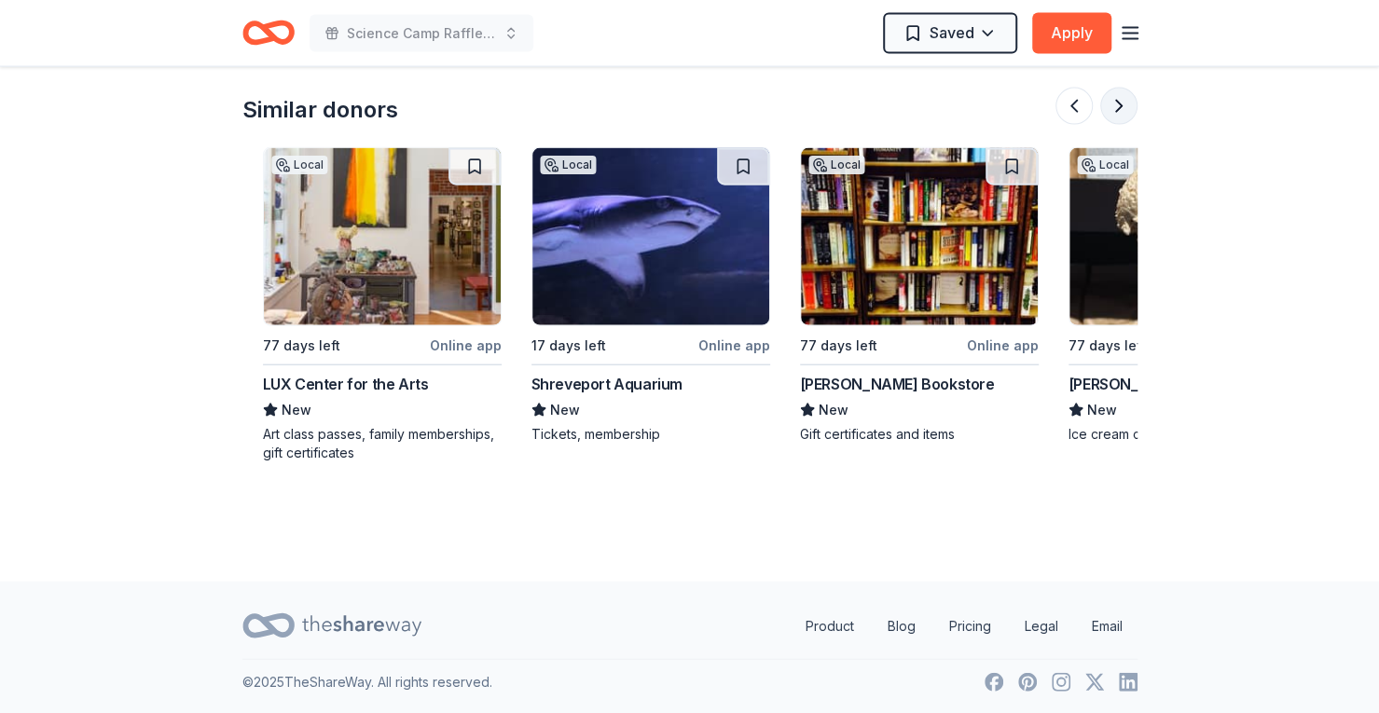
scroll to position [0, 1611]
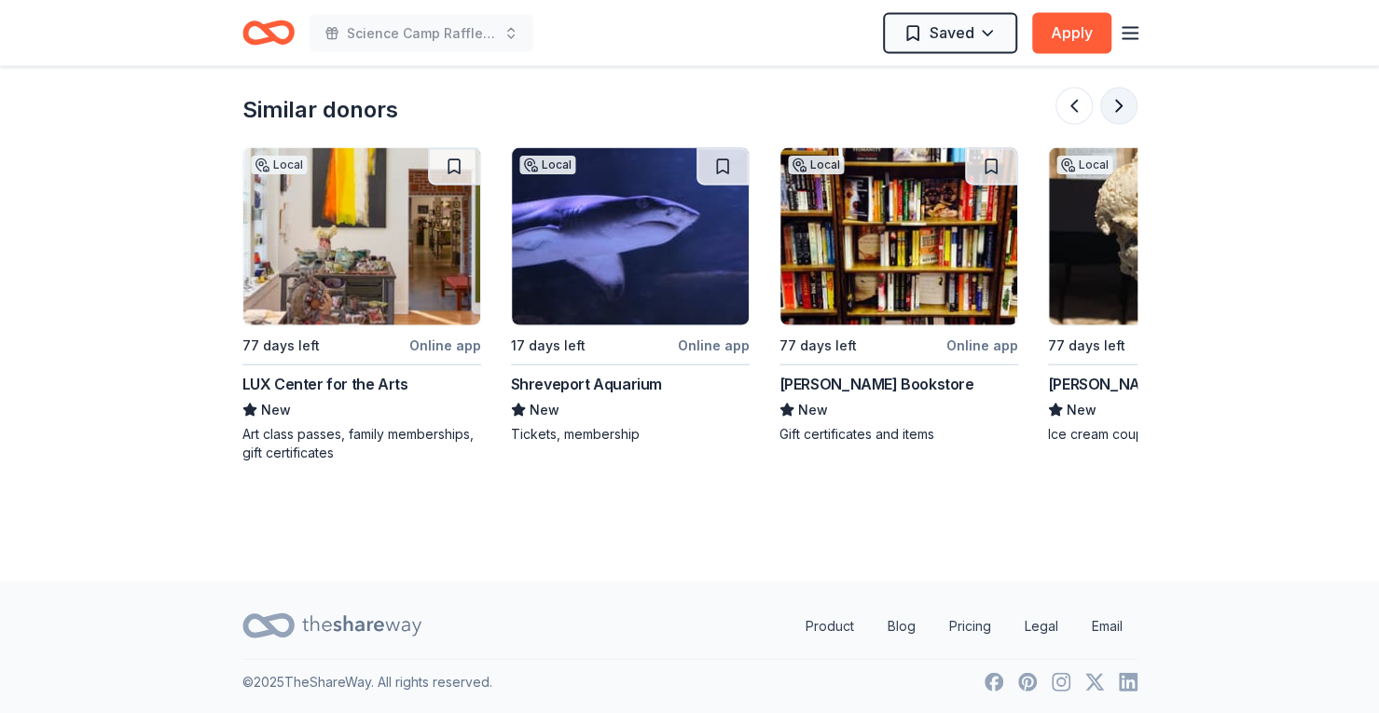
click at [1118, 96] on button at bounding box center [1118, 106] width 37 height 37
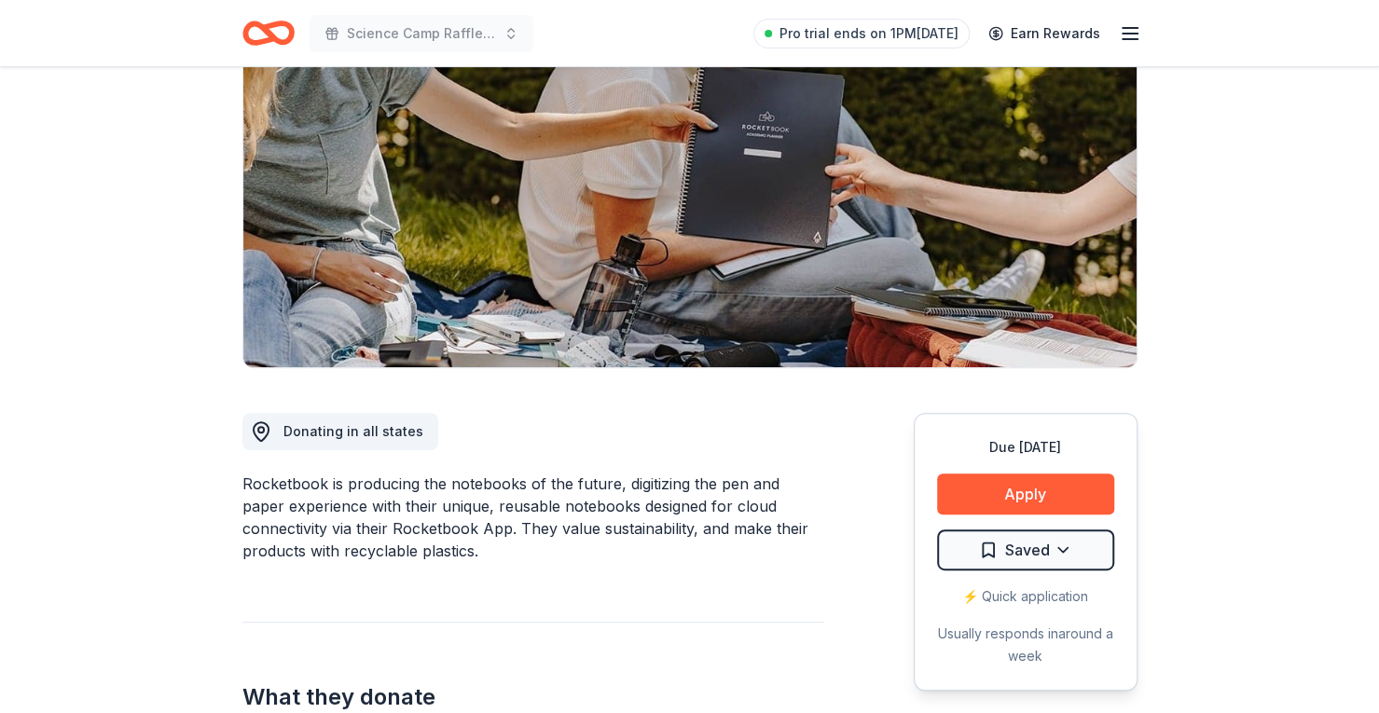
scroll to position [233, 0]
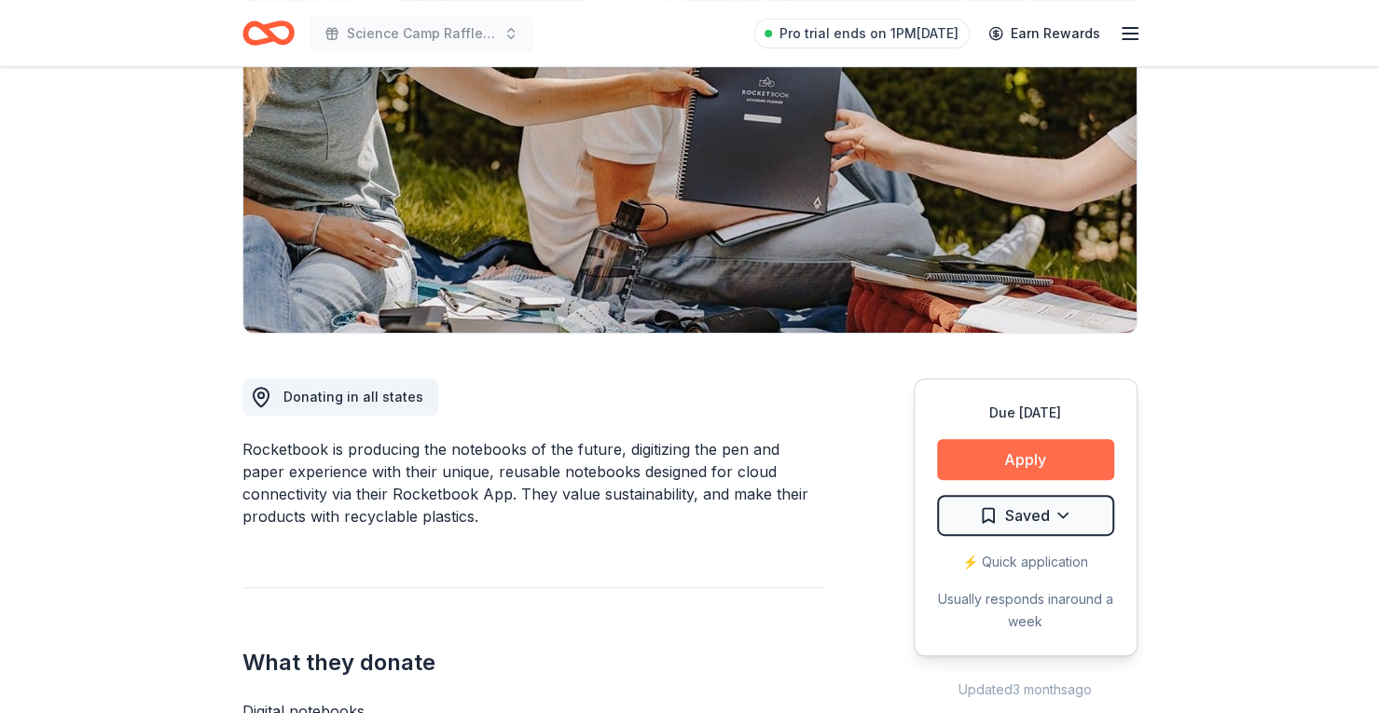
click at [1005, 463] on button "Apply" at bounding box center [1025, 459] width 177 height 41
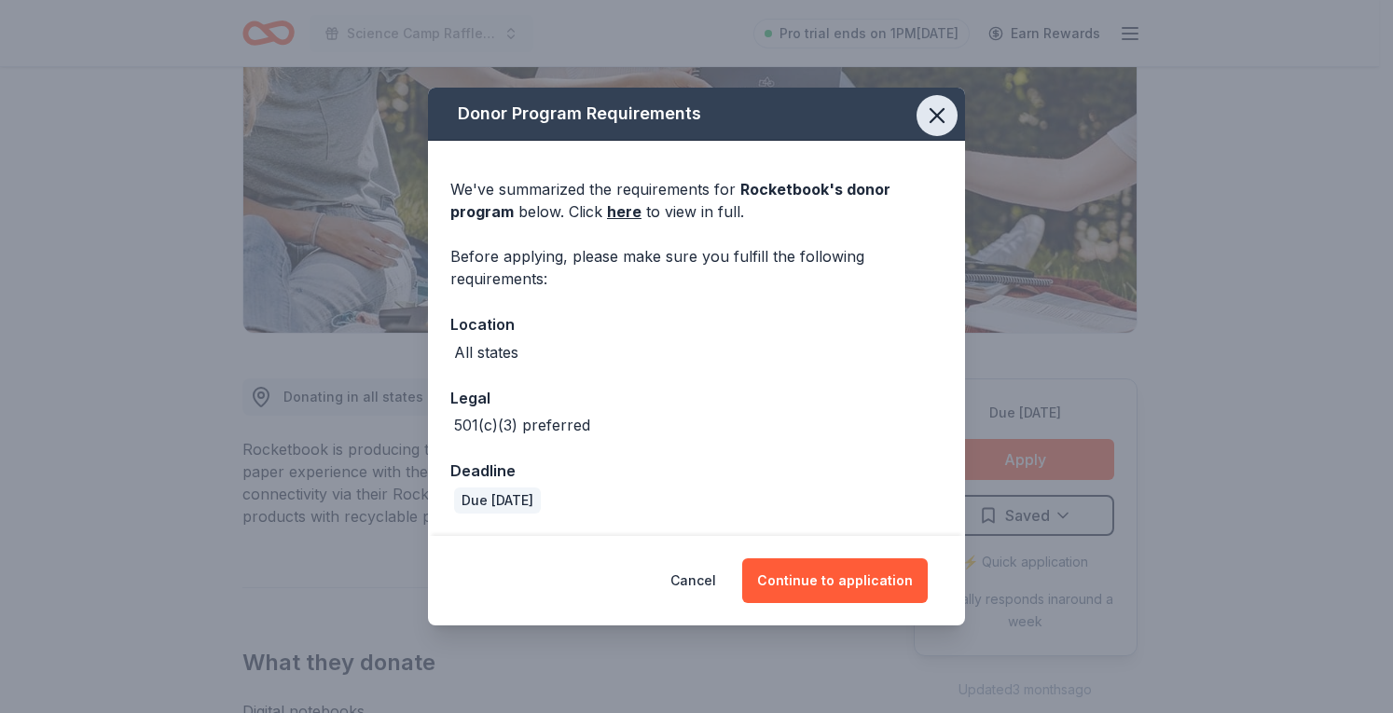
click at [945, 119] on icon "button" at bounding box center [937, 116] width 26 height 26
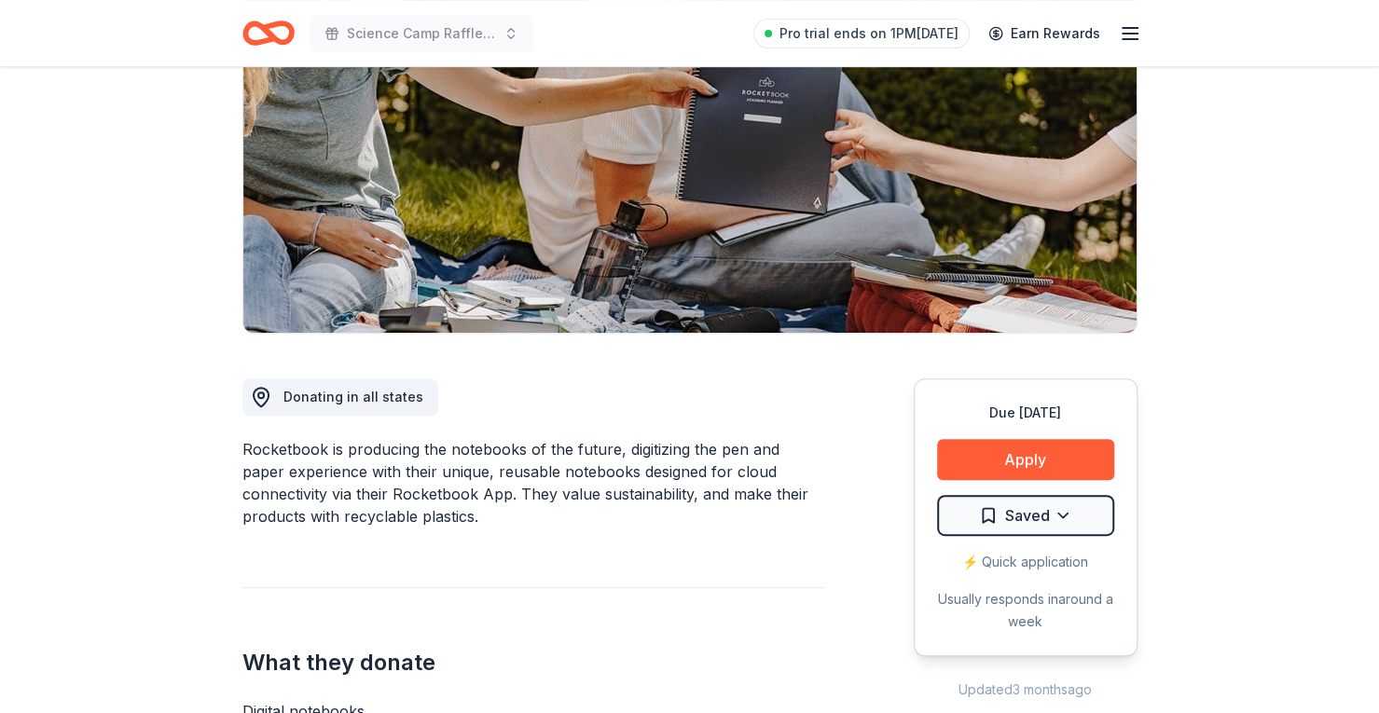
scroll to position [0, 0]
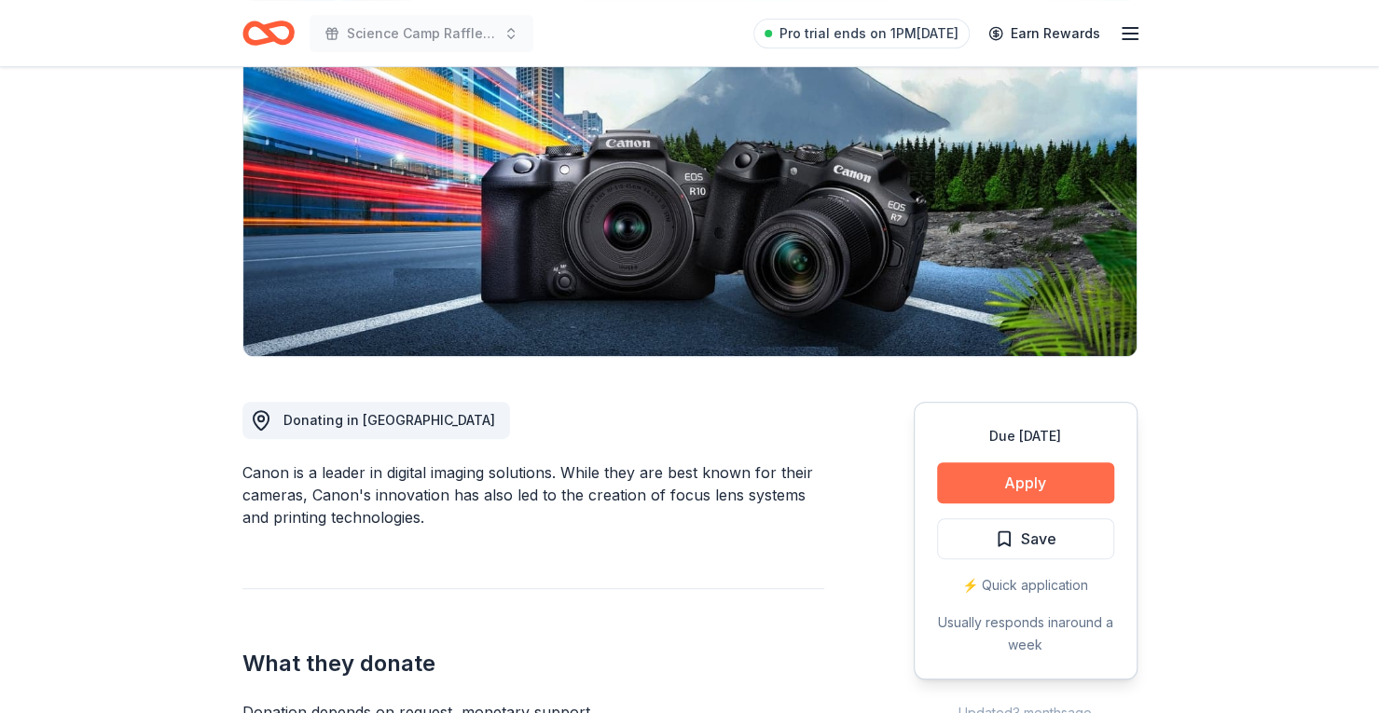
click at [989, 478] on button "Apply" at bounding box center [1025, 482] width 177 height 41
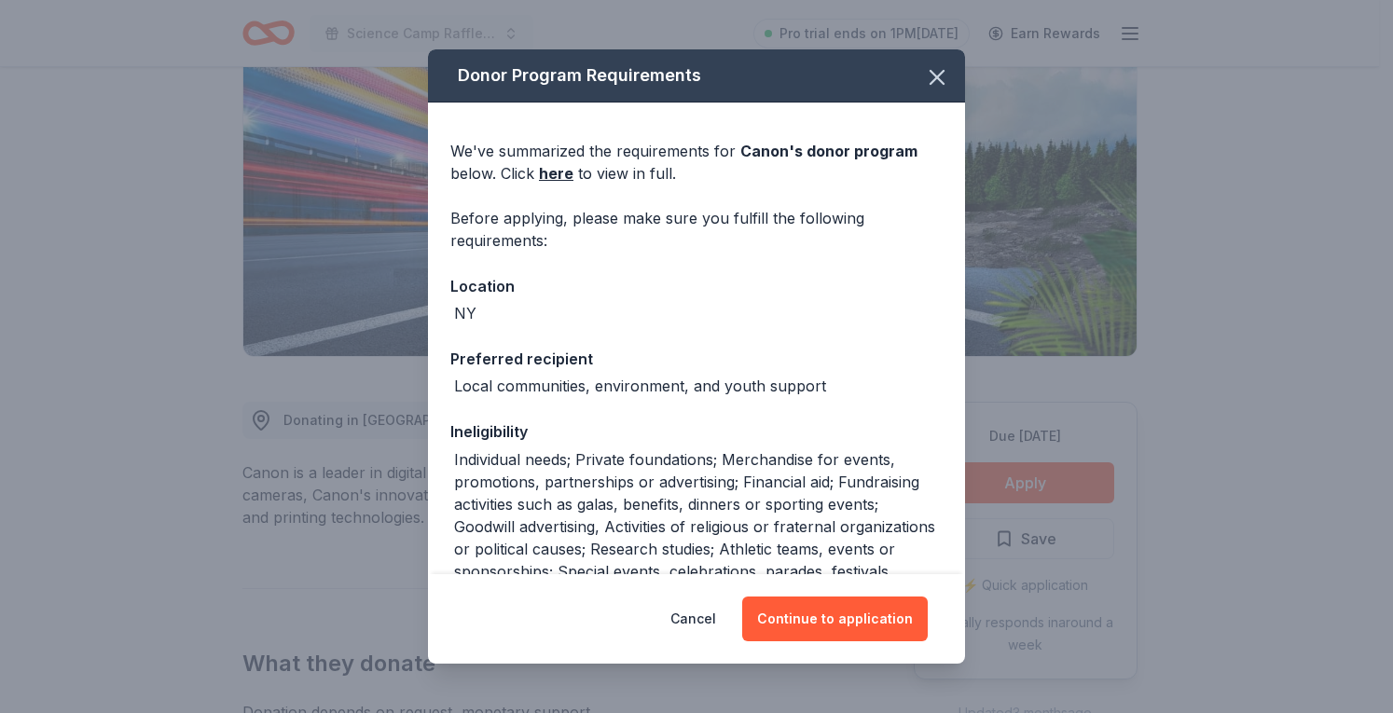
click at [875, 72] on div "Donor Program Requirements" at bounding box center [696, 75] width 537 height 53
click at [930, 74] on icon "button" at bounding box center [936, 77] width 13 height 13
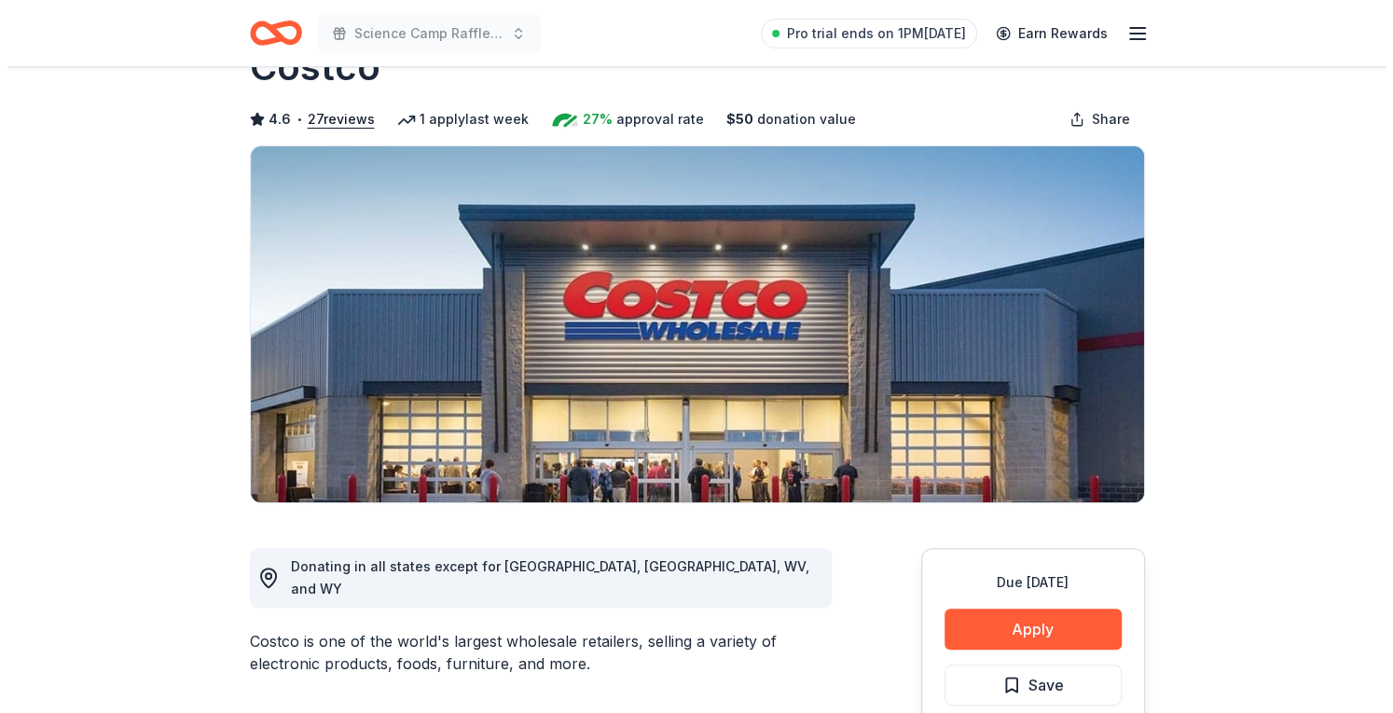
scroll to position [186, 0]
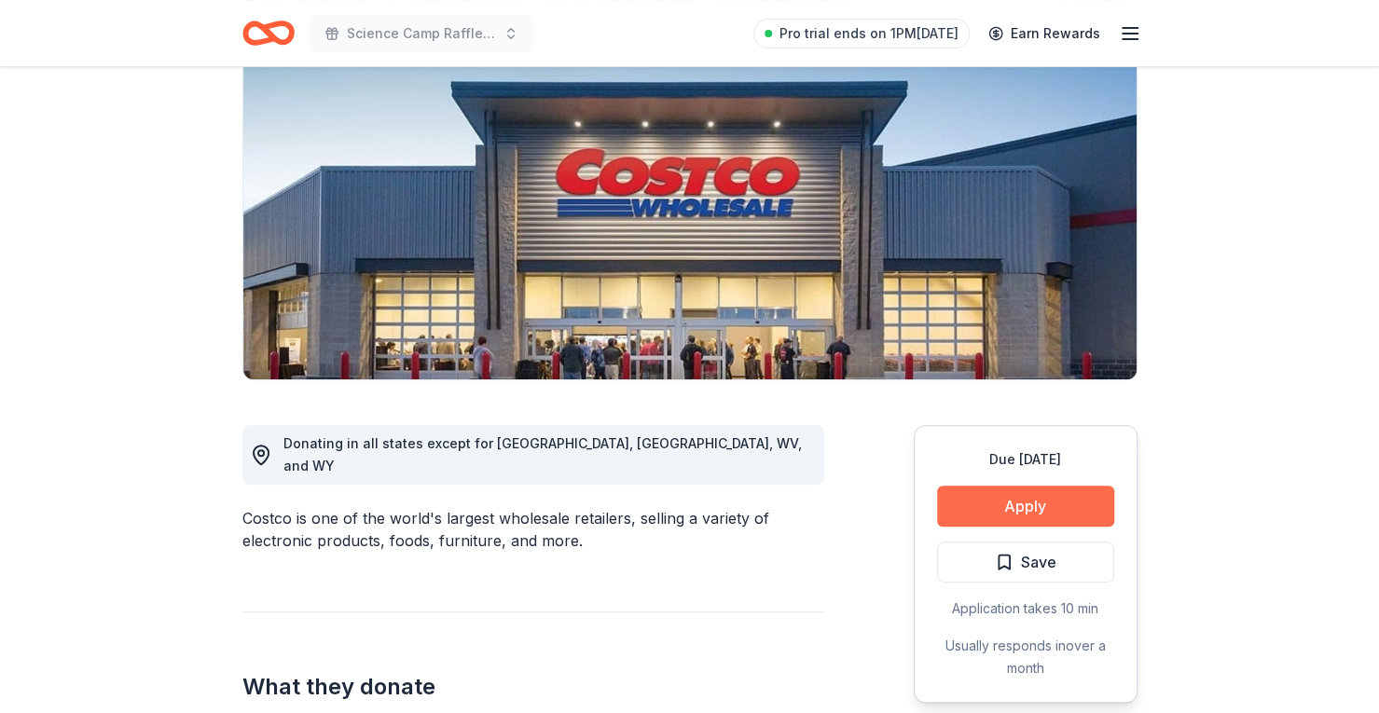
click at [1027, 509] on button "Apply" at bounding box center [1025, 506] width 177 height 41
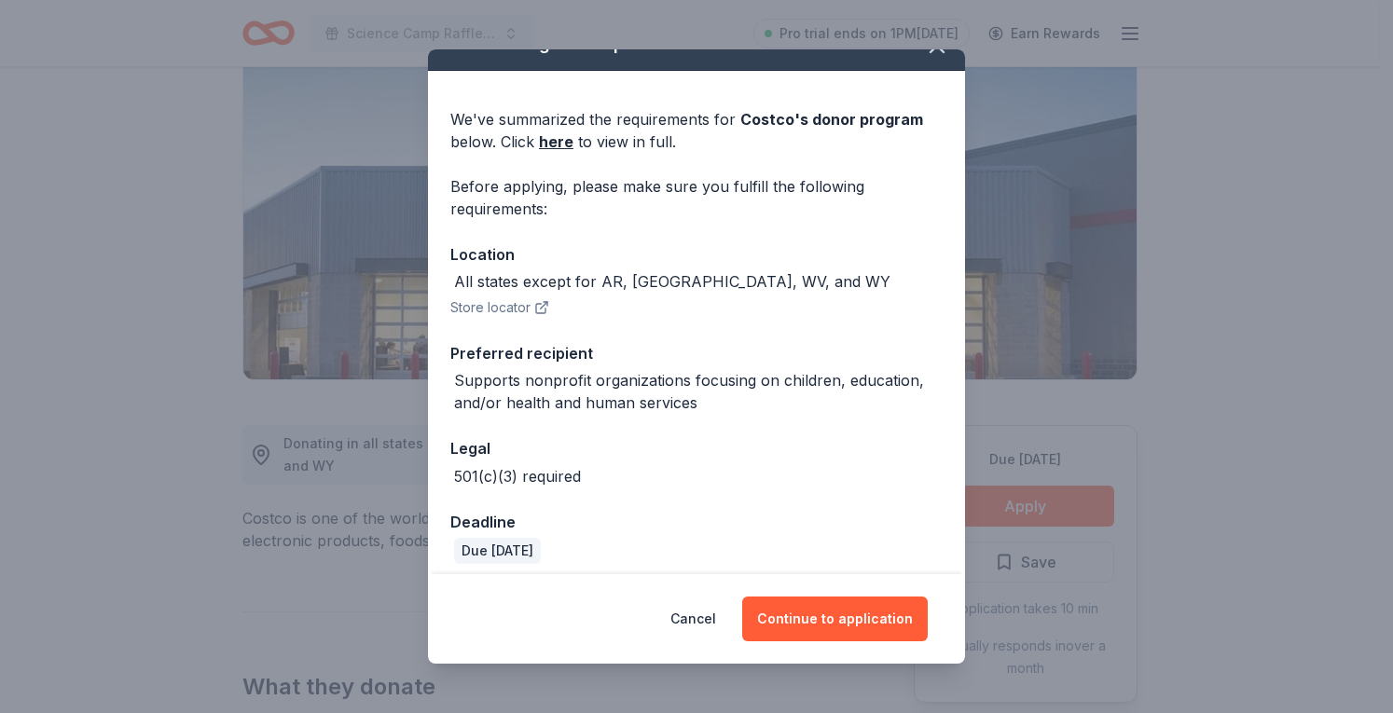
scroll to position [43, 0]
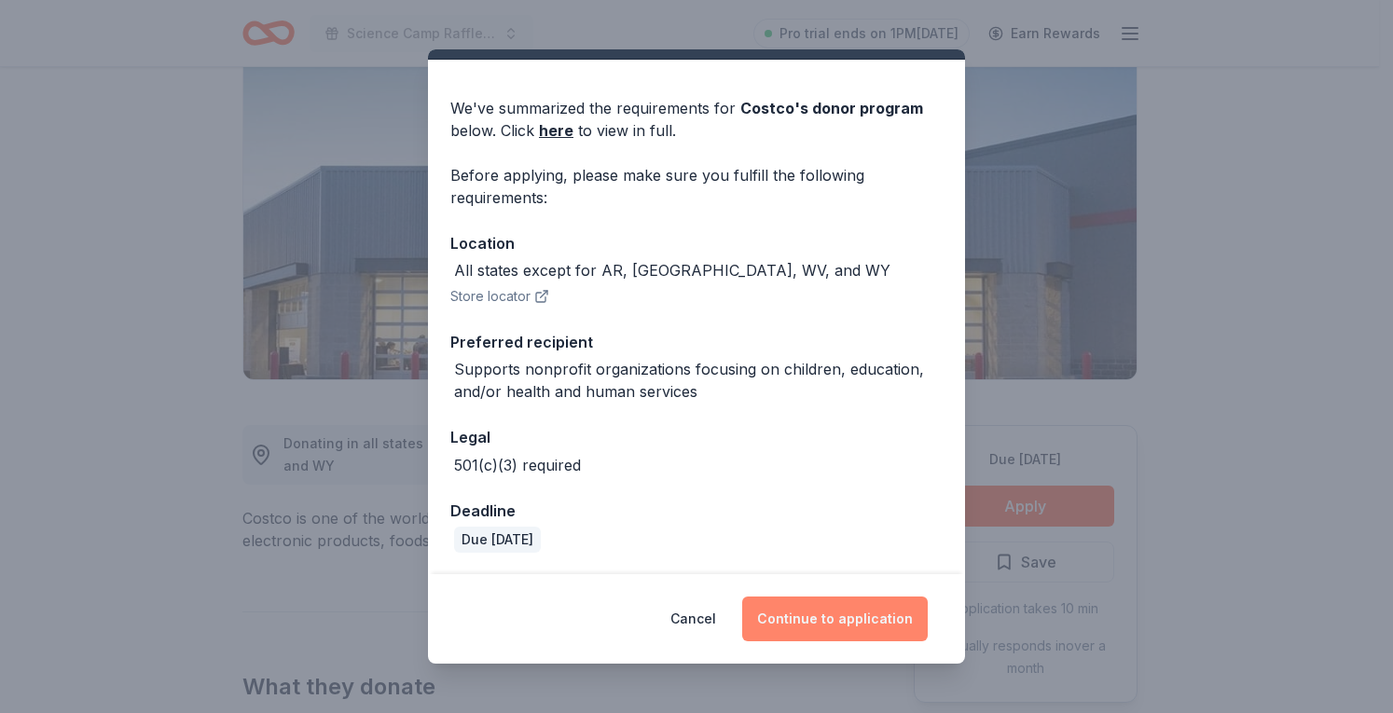
click at [840, 636] on button "Continue to application" at bounding box center [835, 619] width 186 height 45
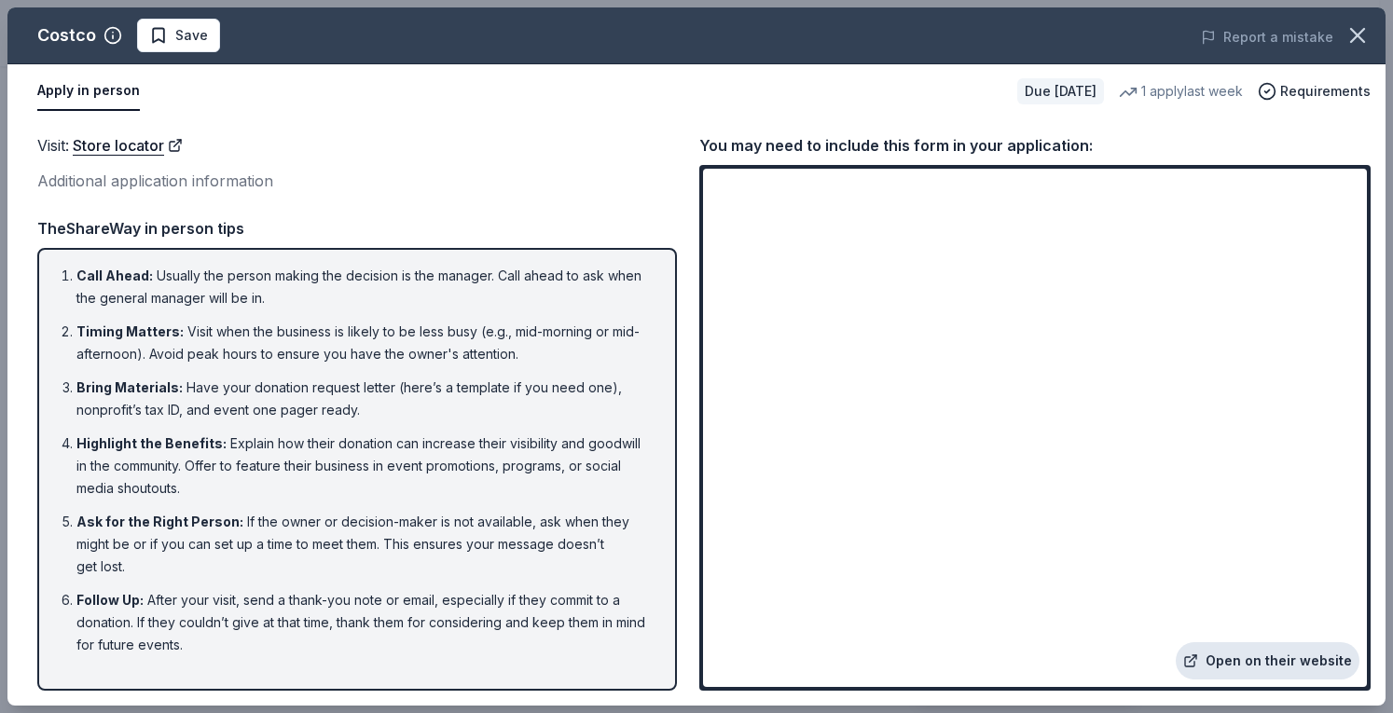
click at [1266, 667] on link "Open on their website" at bounding box center [1268, 660] width 184 height 37
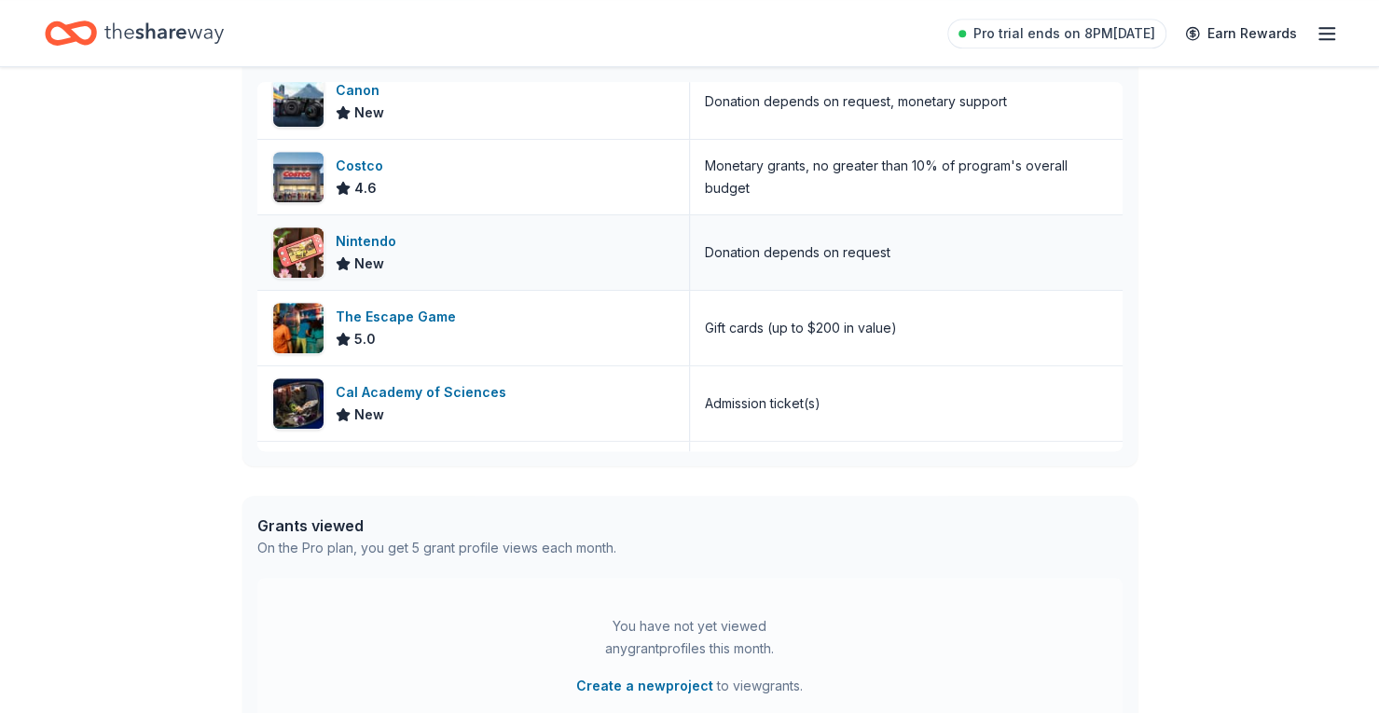
scroll to position [396, 0]
click at [373, 234] on div "Nintendo" at bounding box center [370, 240] width 68 height 22
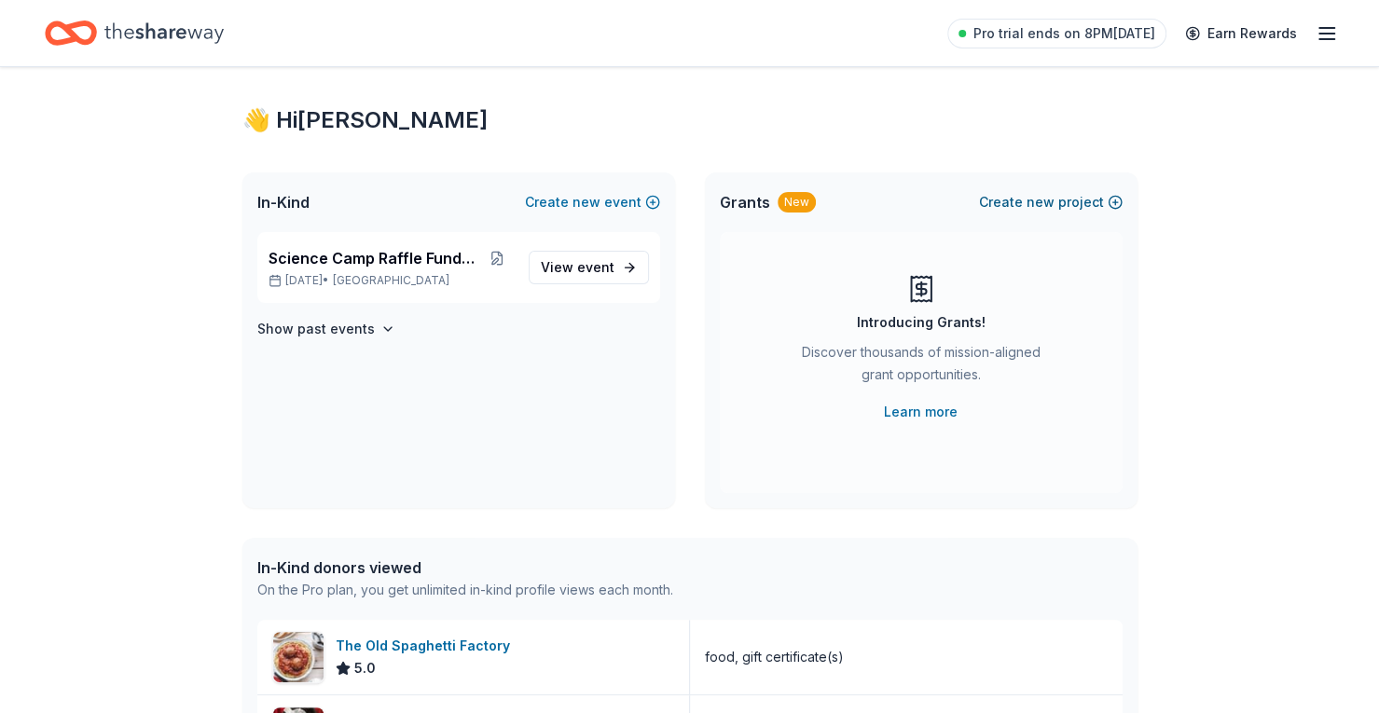
scroll to position [0, 0]
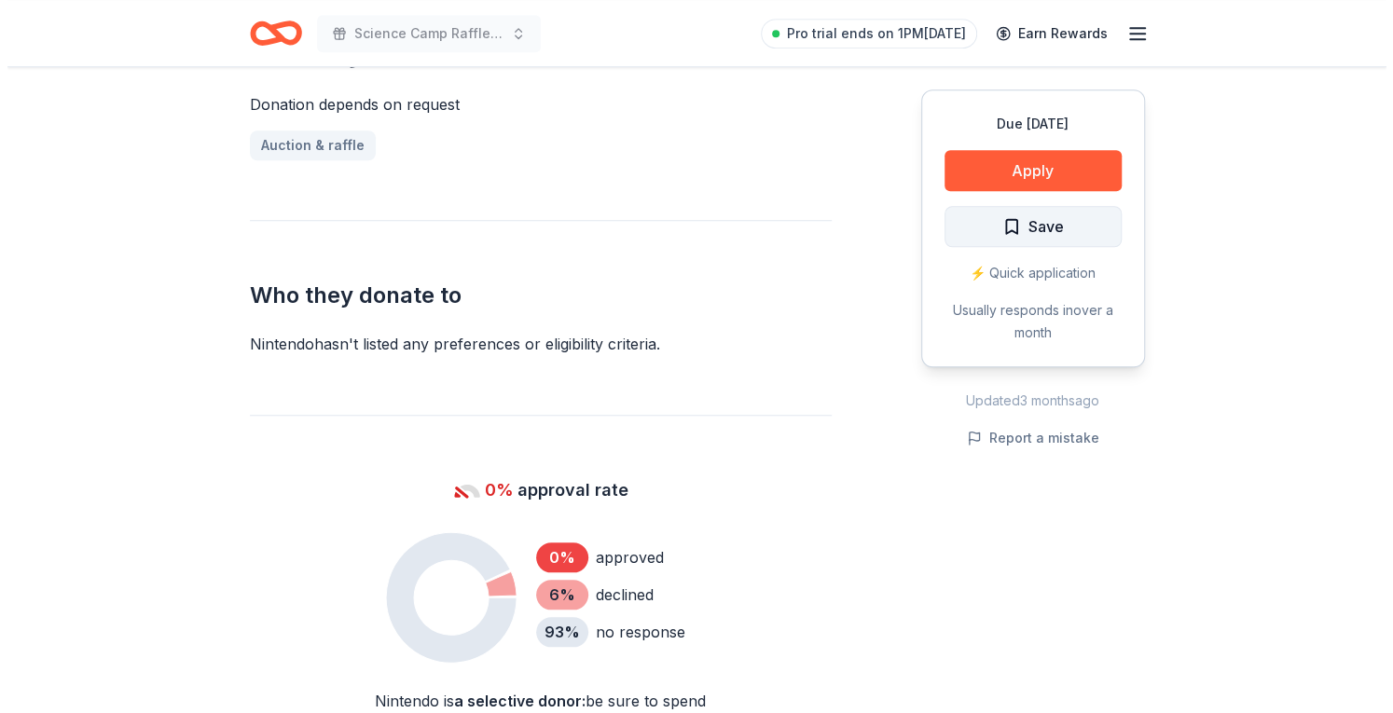
scroll to position [792, 0]
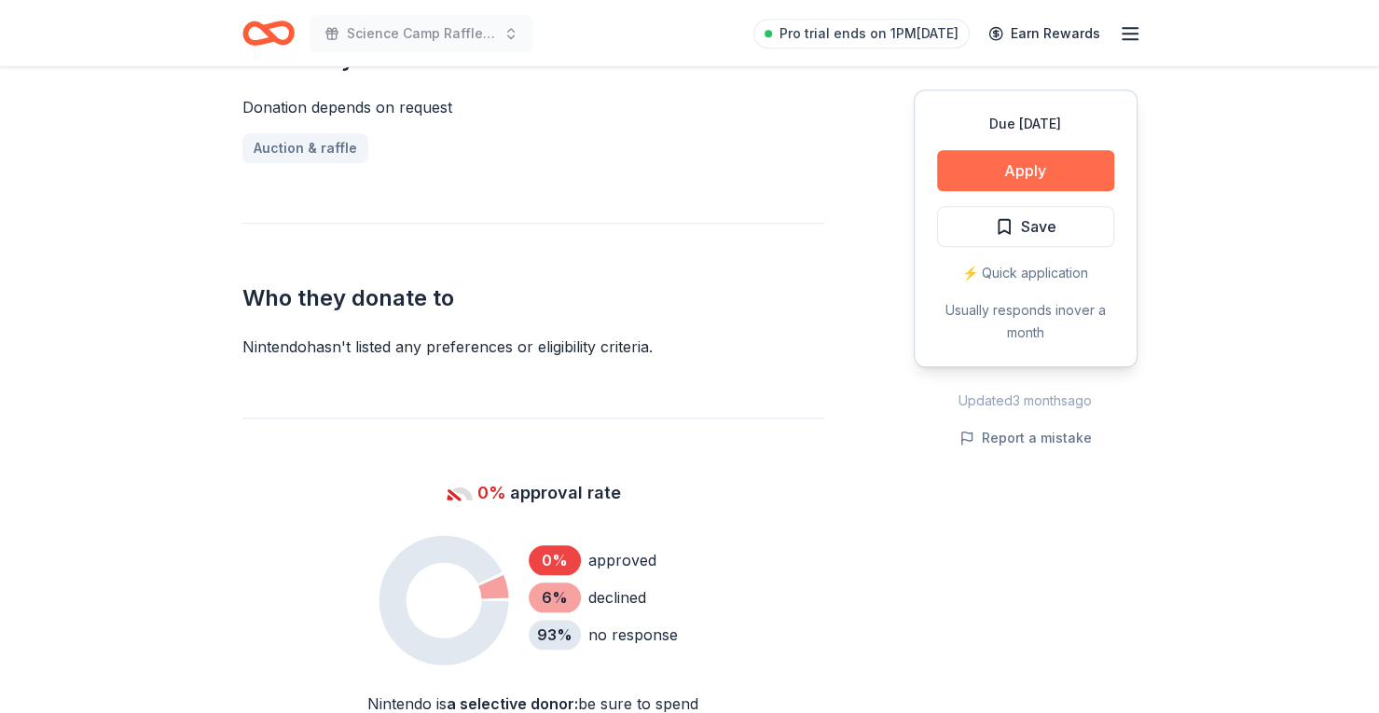
click at [1052, 164] on button "Apply" at bounding box center [1025, 170] width 177 height 41
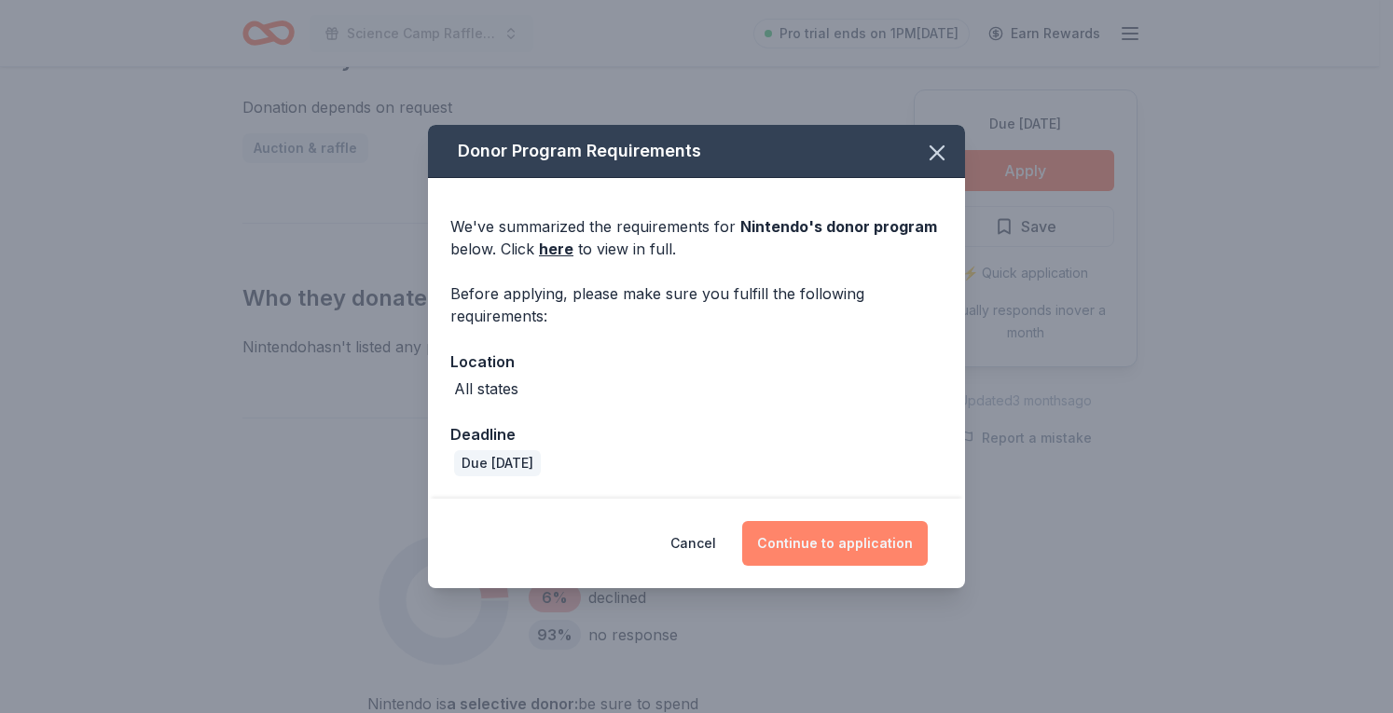
click at [831, 534] on button "Continue to application" at bounding box center [835, 543] width 186 height 45
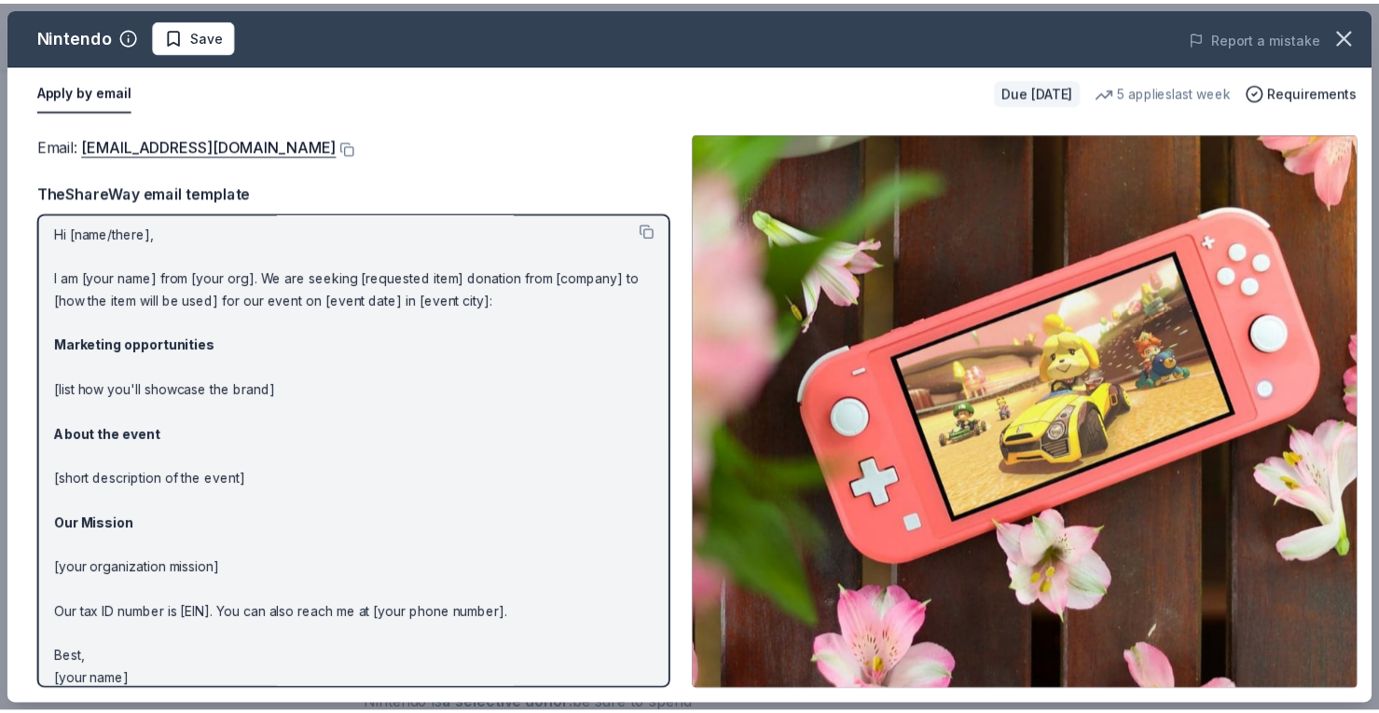
scroll to position [0, 0]
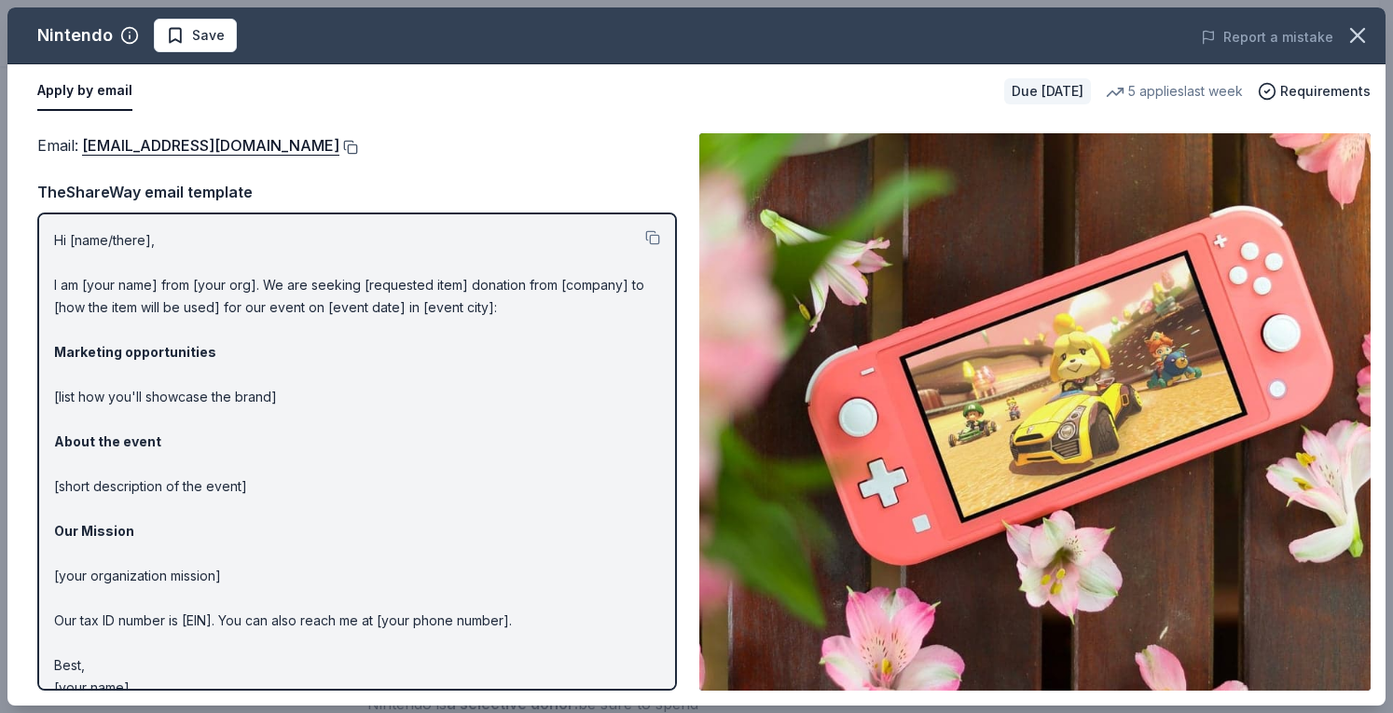
click at [358, 144] on button at bounding box center [348, 147] width 19 height 15
click at [199, 32] on span "Save" at bounding box center [208, 35] width 33 height 22
click at [1355, 34] on icon "button" at bounding box center [1357, 35] width 26 height 26
